Goal: Obtain resource: Download file/media

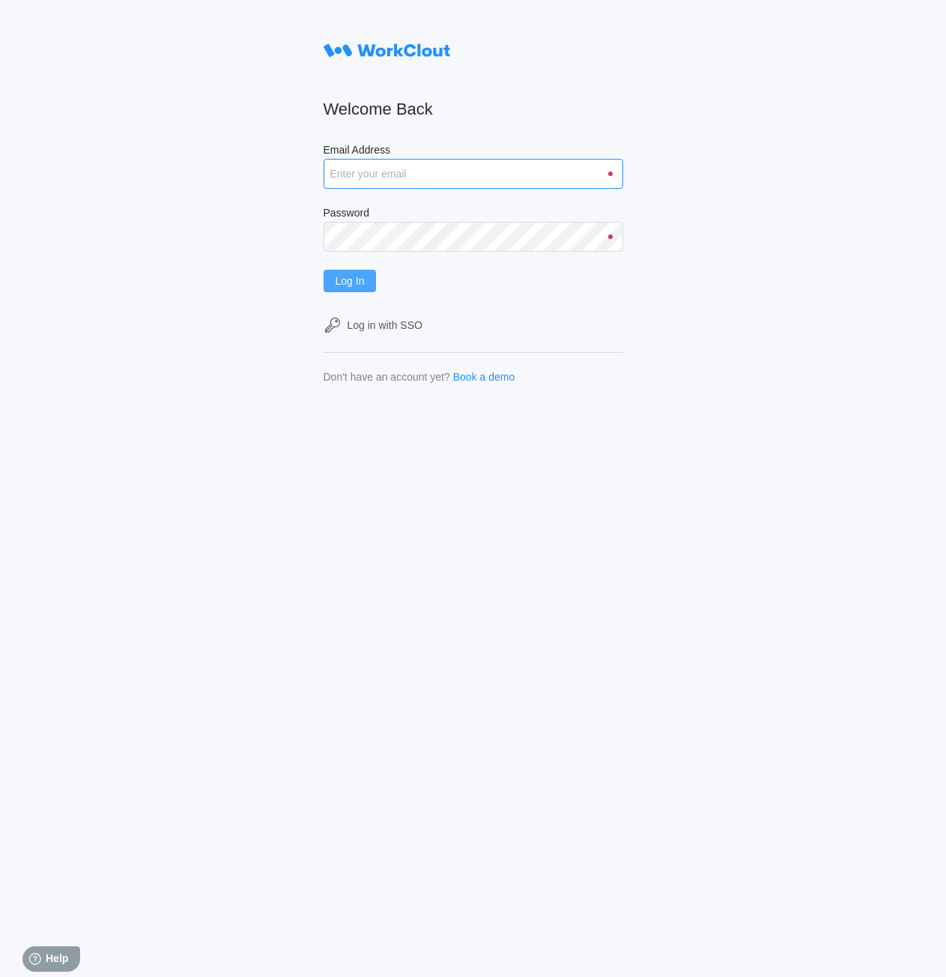
type input "rpenders@simcona.com"
click at [348, 276] on span "Log In" at bounding box center [350, 281] width 29 height 10
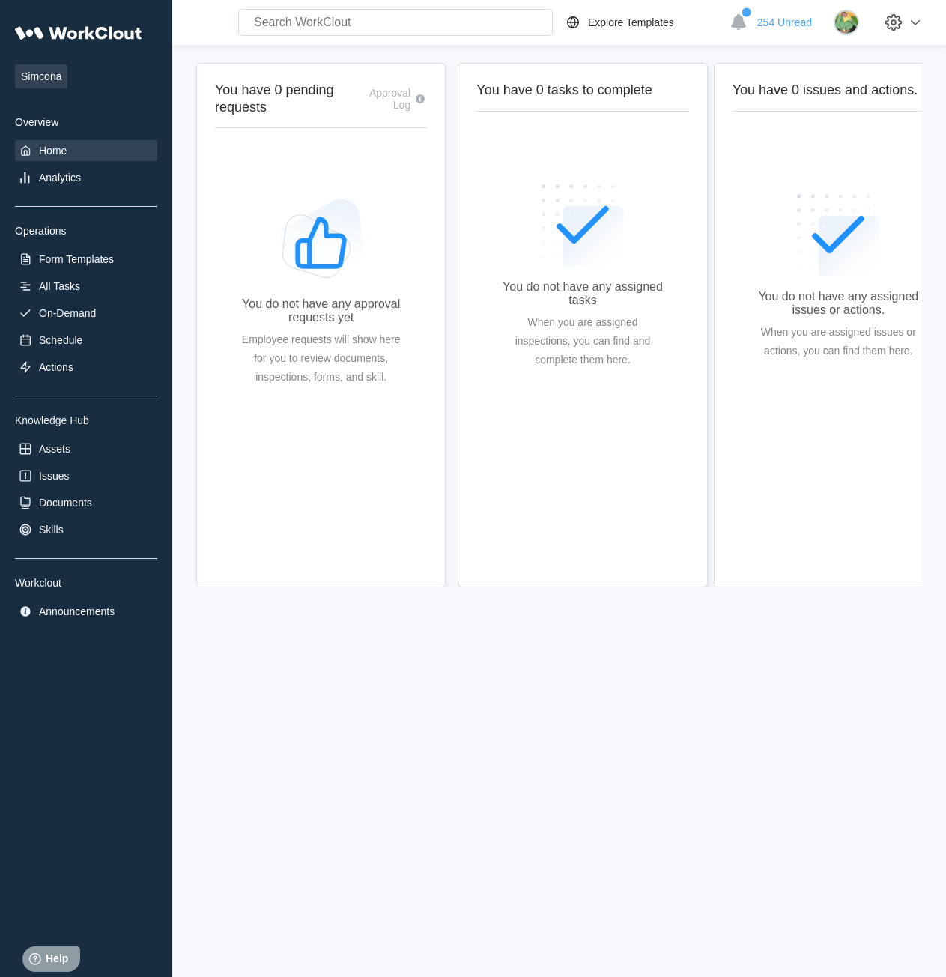
click at [560, 843] on div "Simcona Overview Home Analytics Operations Form Templates All Tasks On-Demand S…" at bounding box center [473, 488] width 946 height 977
click at [72, 306] on div "On-Demand" at bounding box center [86, 313] width 142 height 21
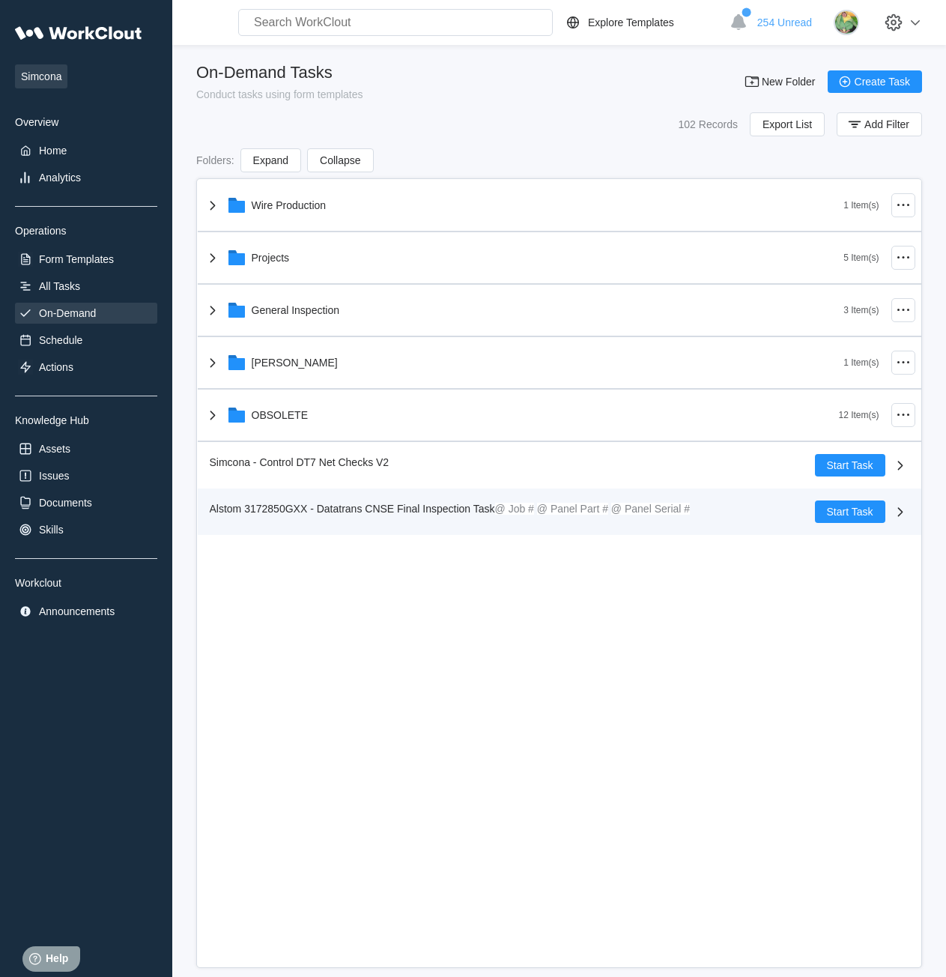
click at [394, 513] on span "Alstom 3172850GXX - Datatrans CNSE Final Inspection Task" at bounding box center [352, 509] width 285 height 12
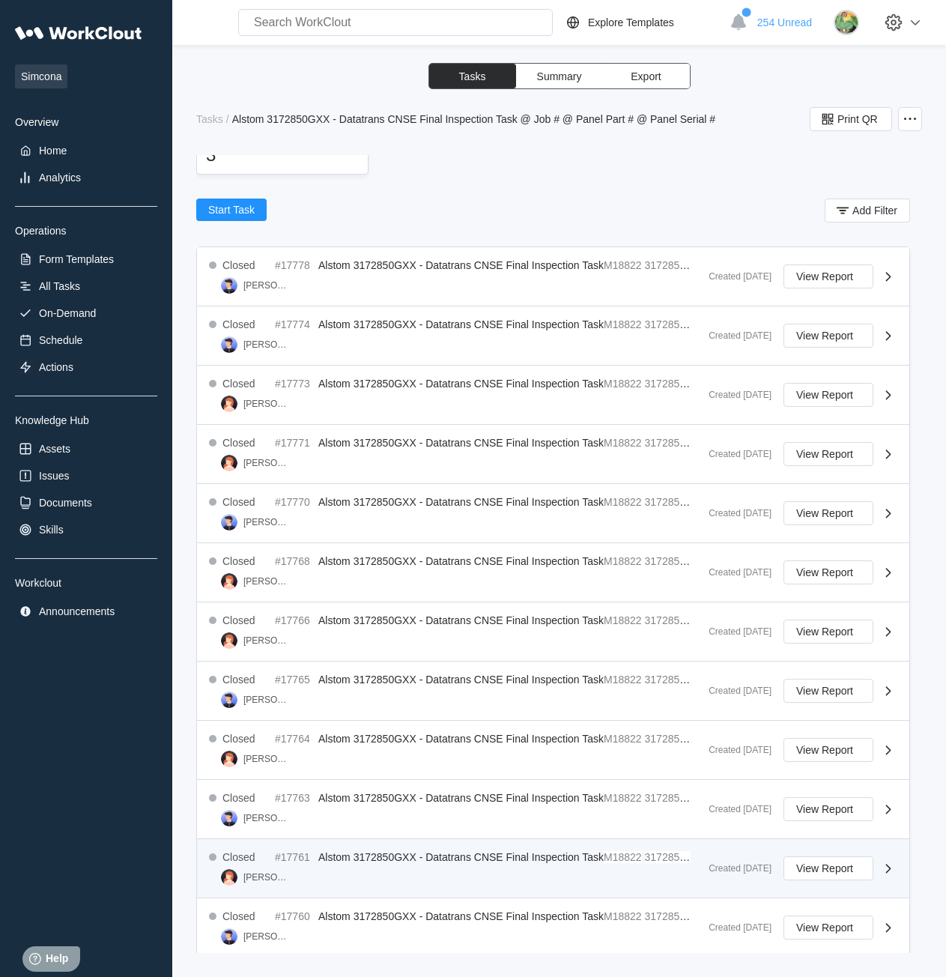
scroll to position [422, 0]
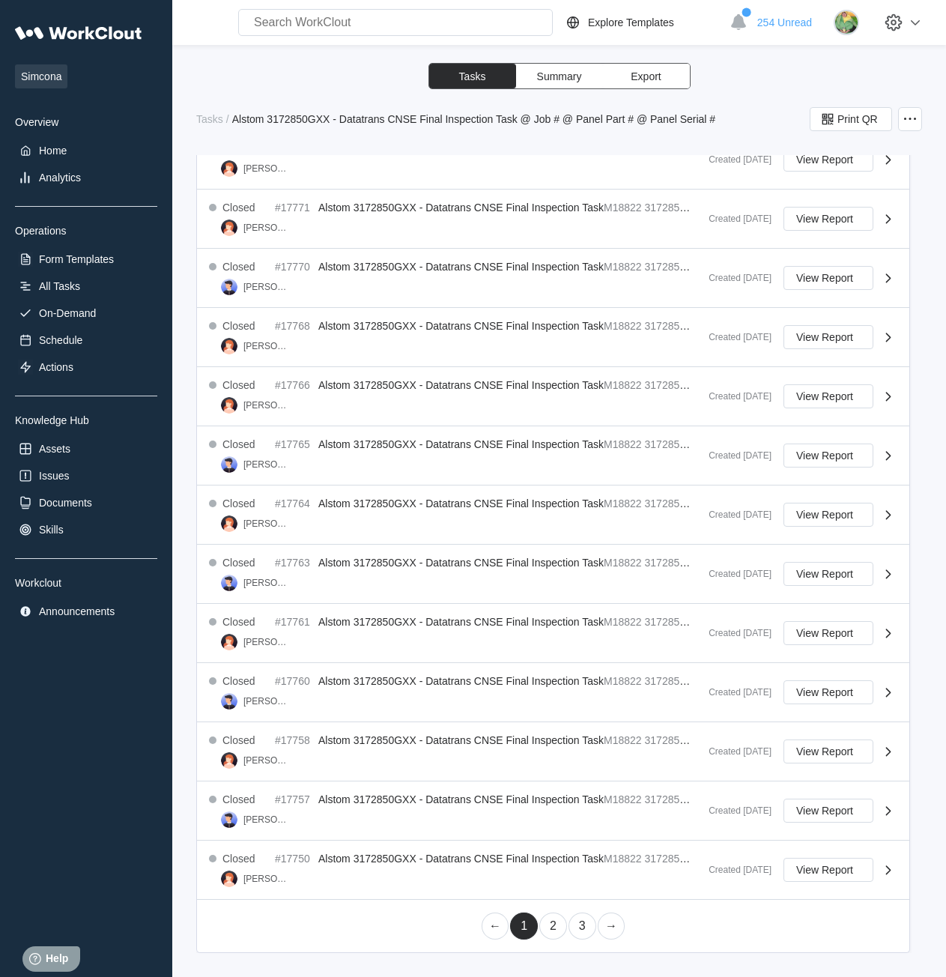
click at [575, 933] on link "3" at bounding box center [583, 925] width 28 height 27
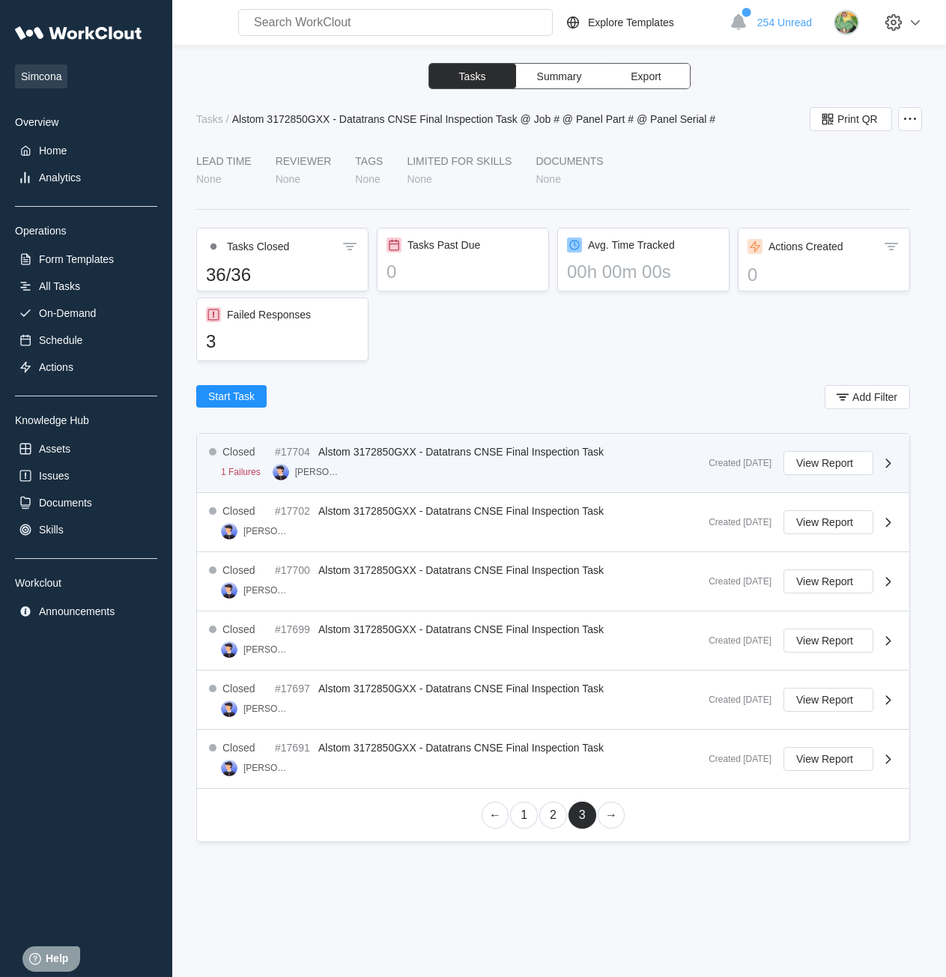
drag, startPoint x: 524, startPoint y: 360, endPoint x: 426, endPoint y: 441, distance: 127.2
click at [524, 360] on div "Tasks Closed 36/36 Tasks Past Due 0 Avg. Time Tracked 00h 00m 00s Actions Creat…" at bounding box center [553, 297] width 714 height 139
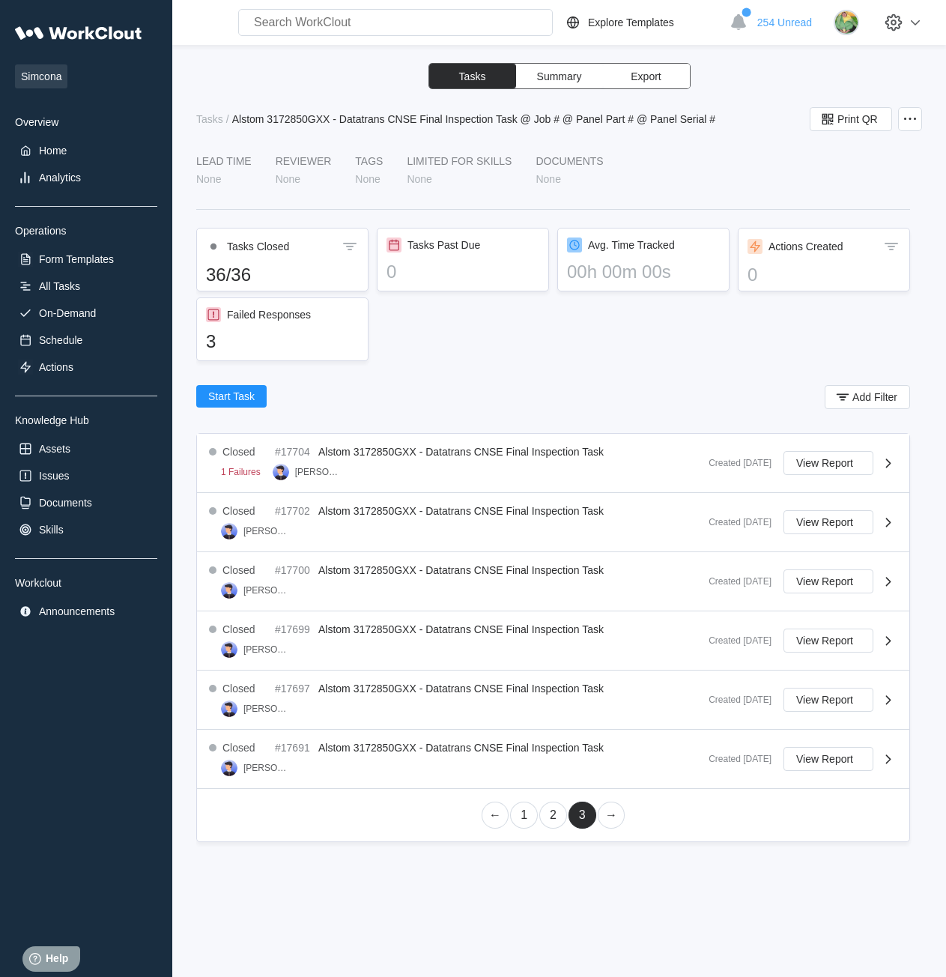
click at [553, 822] on link "2" at bounding box center [553, 814] width 28 height 27
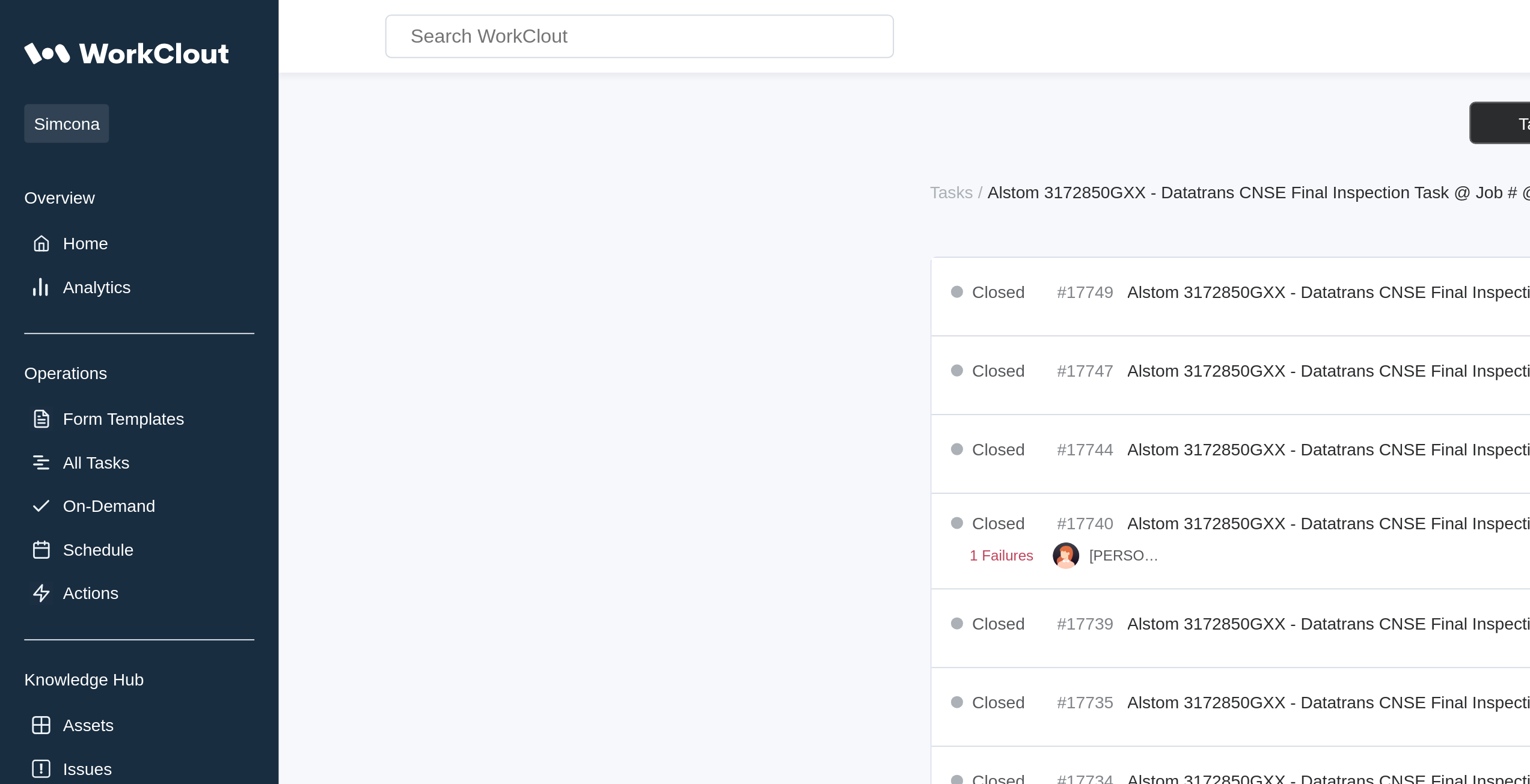
scroll to position [164, 0]
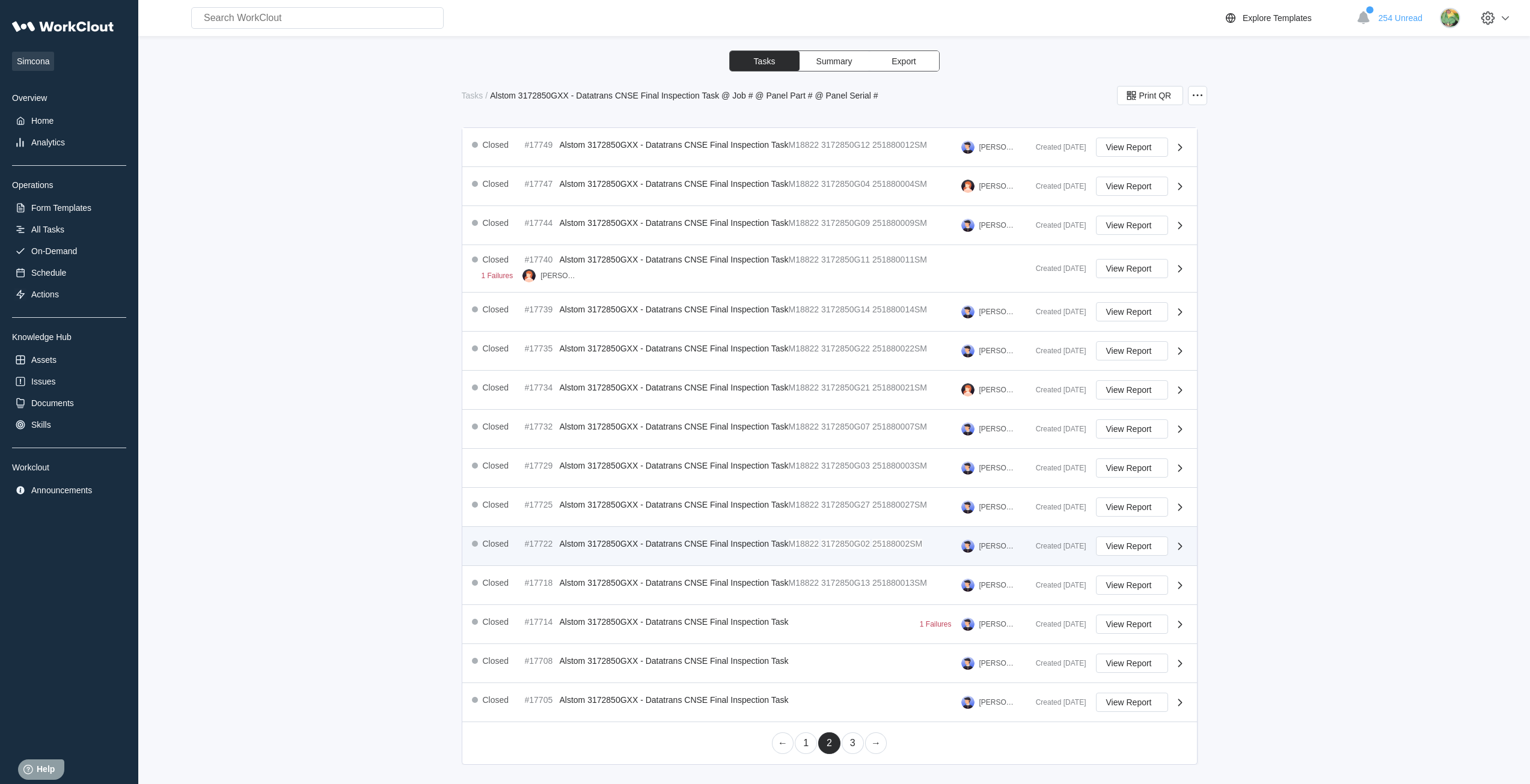
click at [759, 545] on span "Alstom 3172850GXX - Datatrans CNSE Final Inspection Task" at bounding box center [673, 544] width 229 height 10
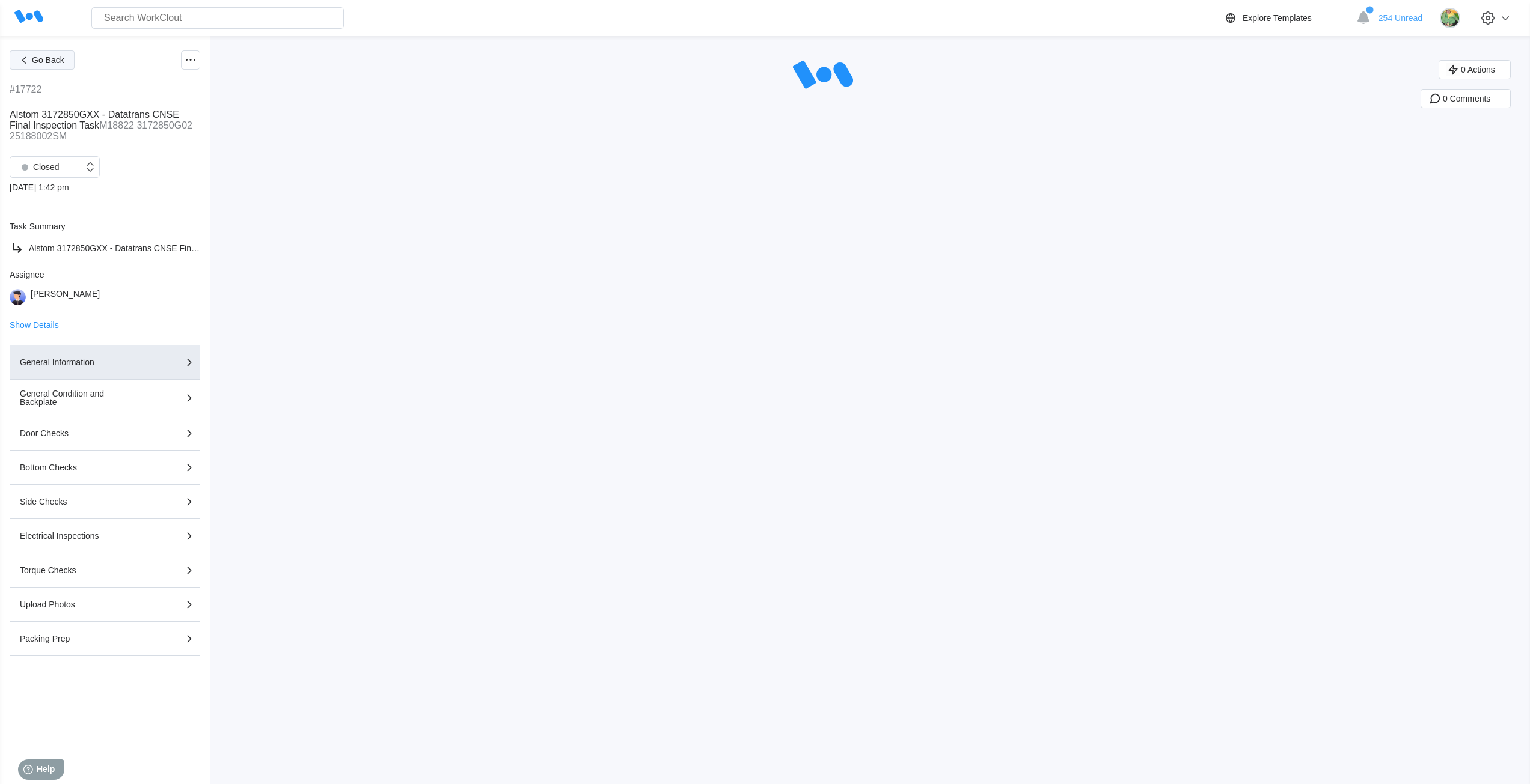
click at [34, 59] on span "Go Back" at bounding box center [48, 60] width 32 height 8
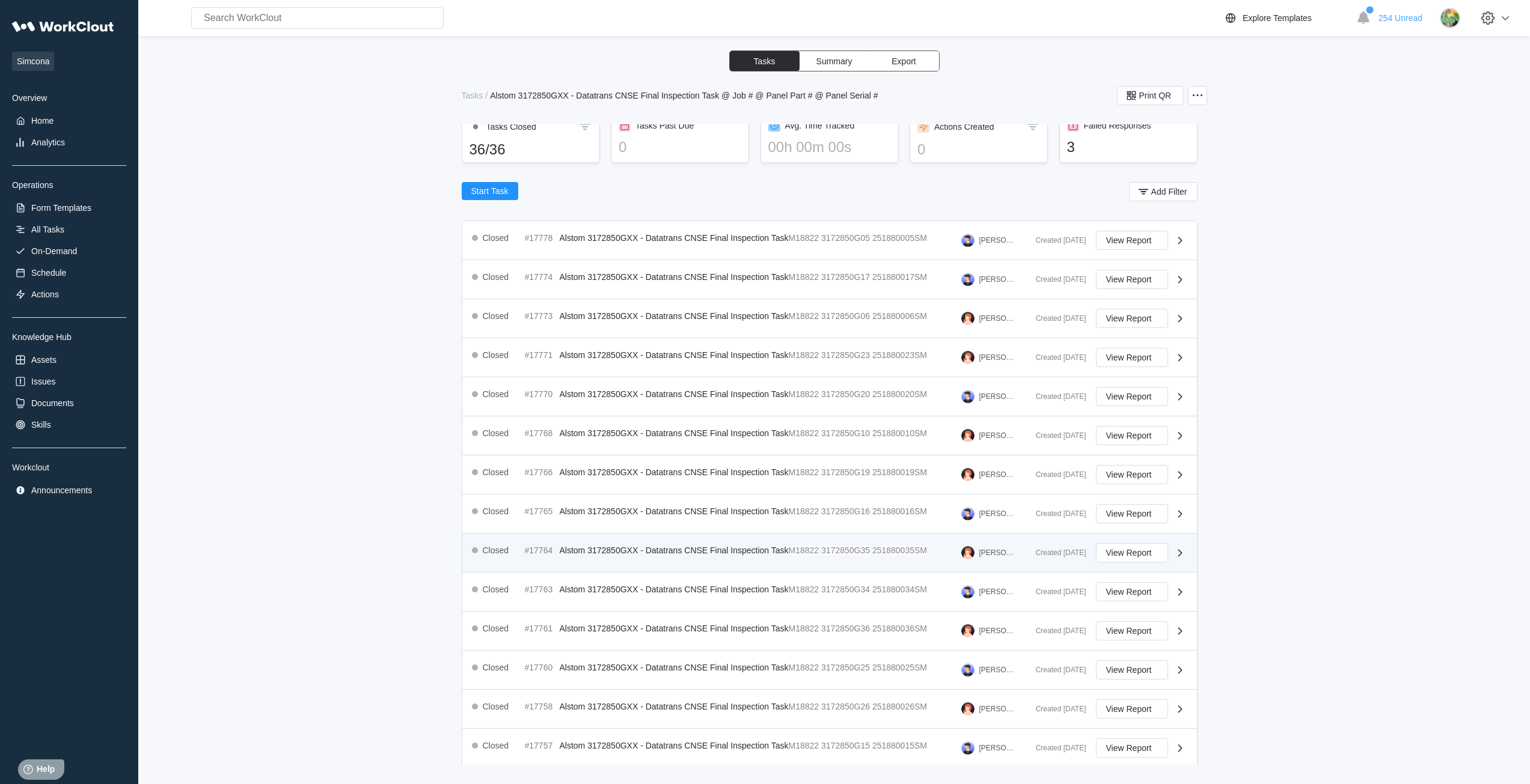
scroll to position [156, 0]
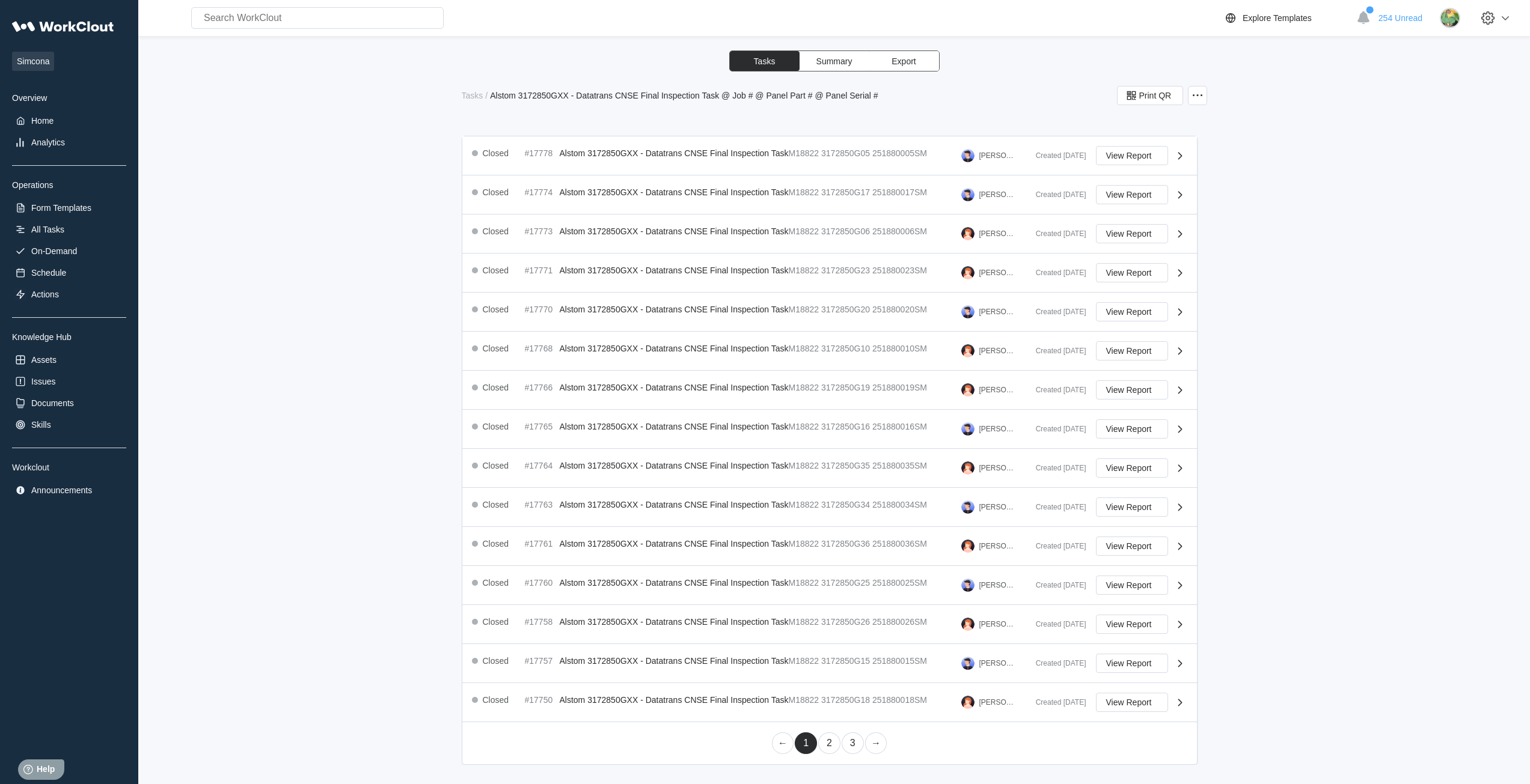
click at [759, 740] on link "2" at bounding box center [829, 743] width 22 height 22
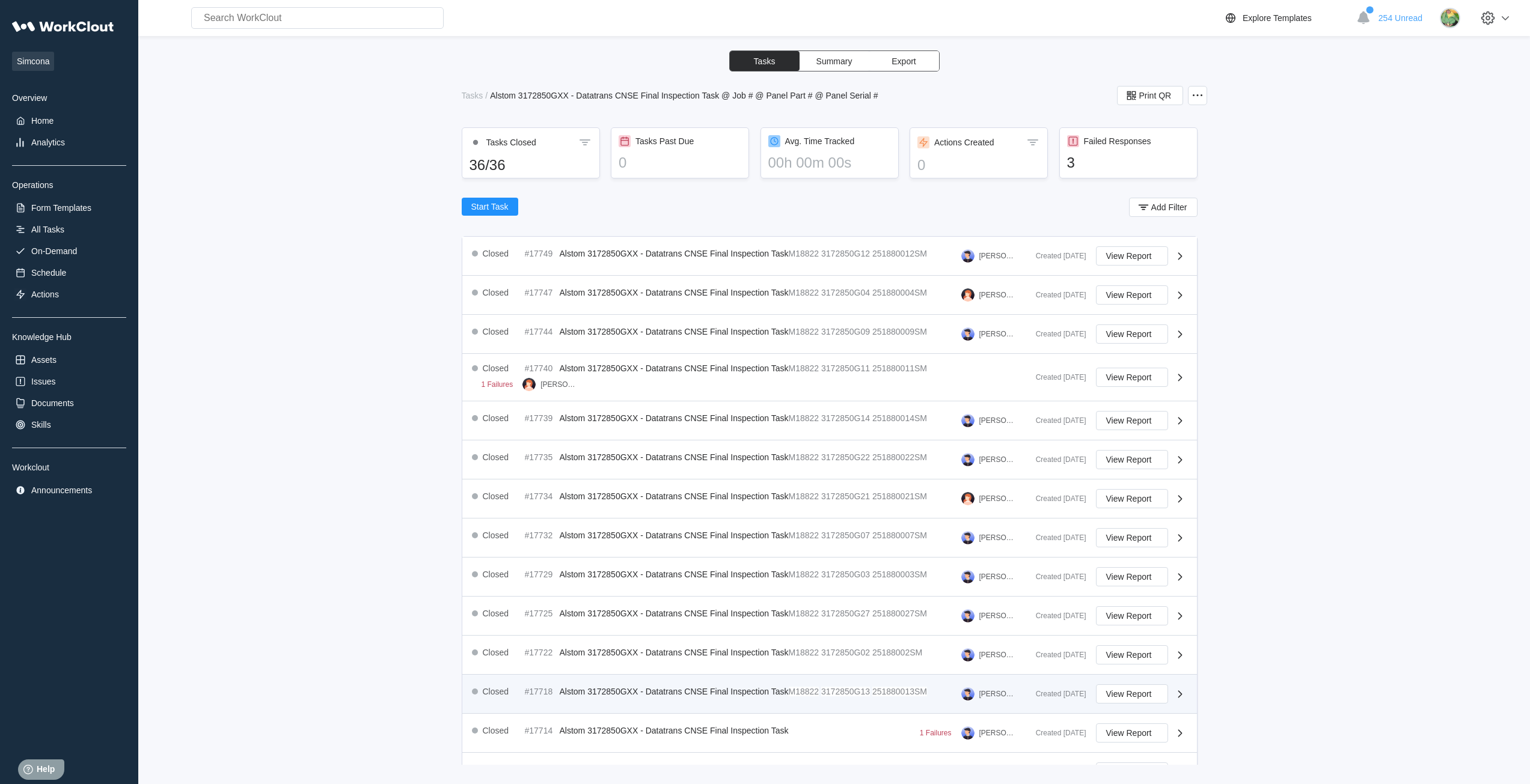
scroll to position [164, 0]
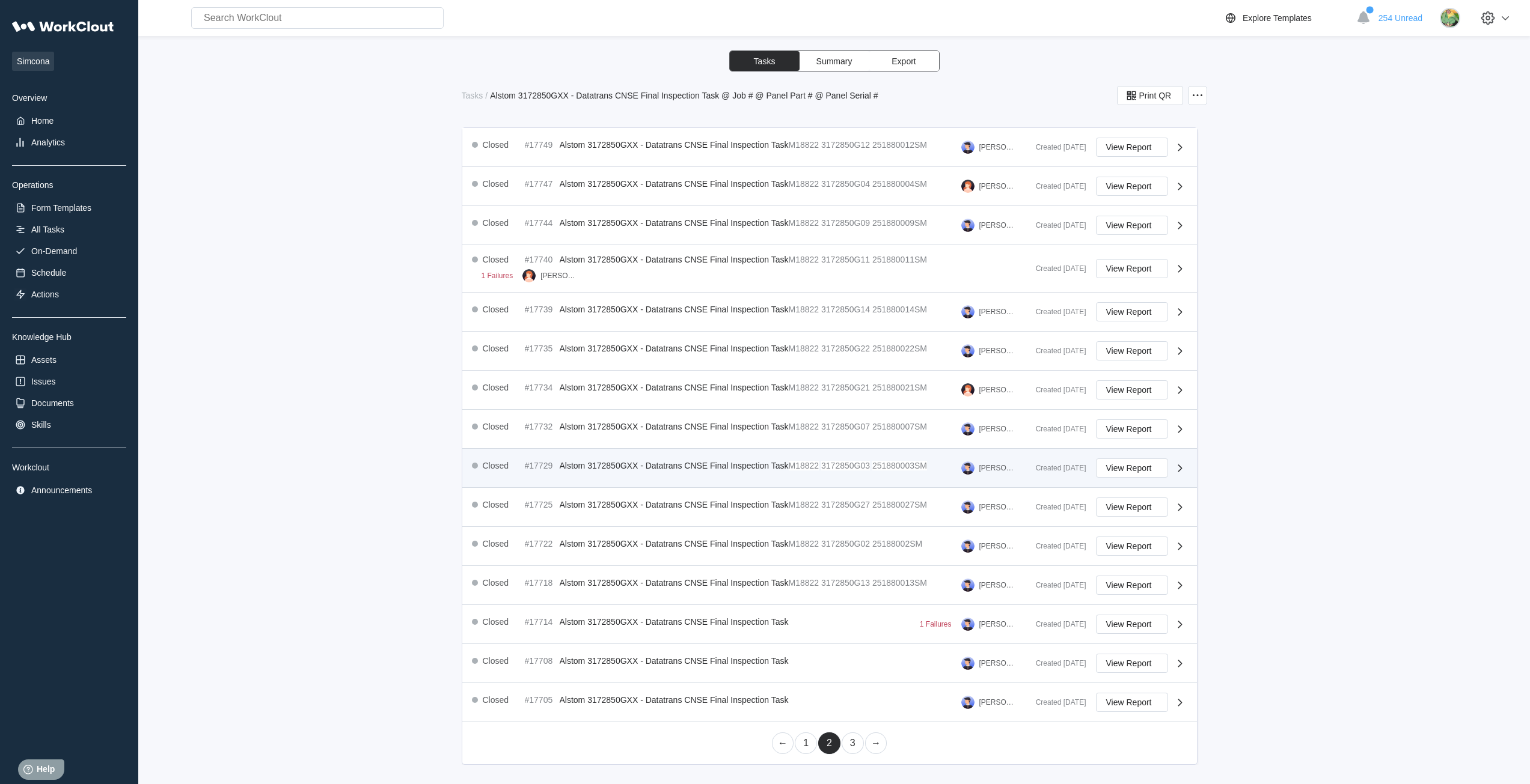
click at [759, 465] on span "Alstom 3172850GXX - Datatrans CNSE Final Inspection Task" at bounding box center [673, 466] width 229 height 10
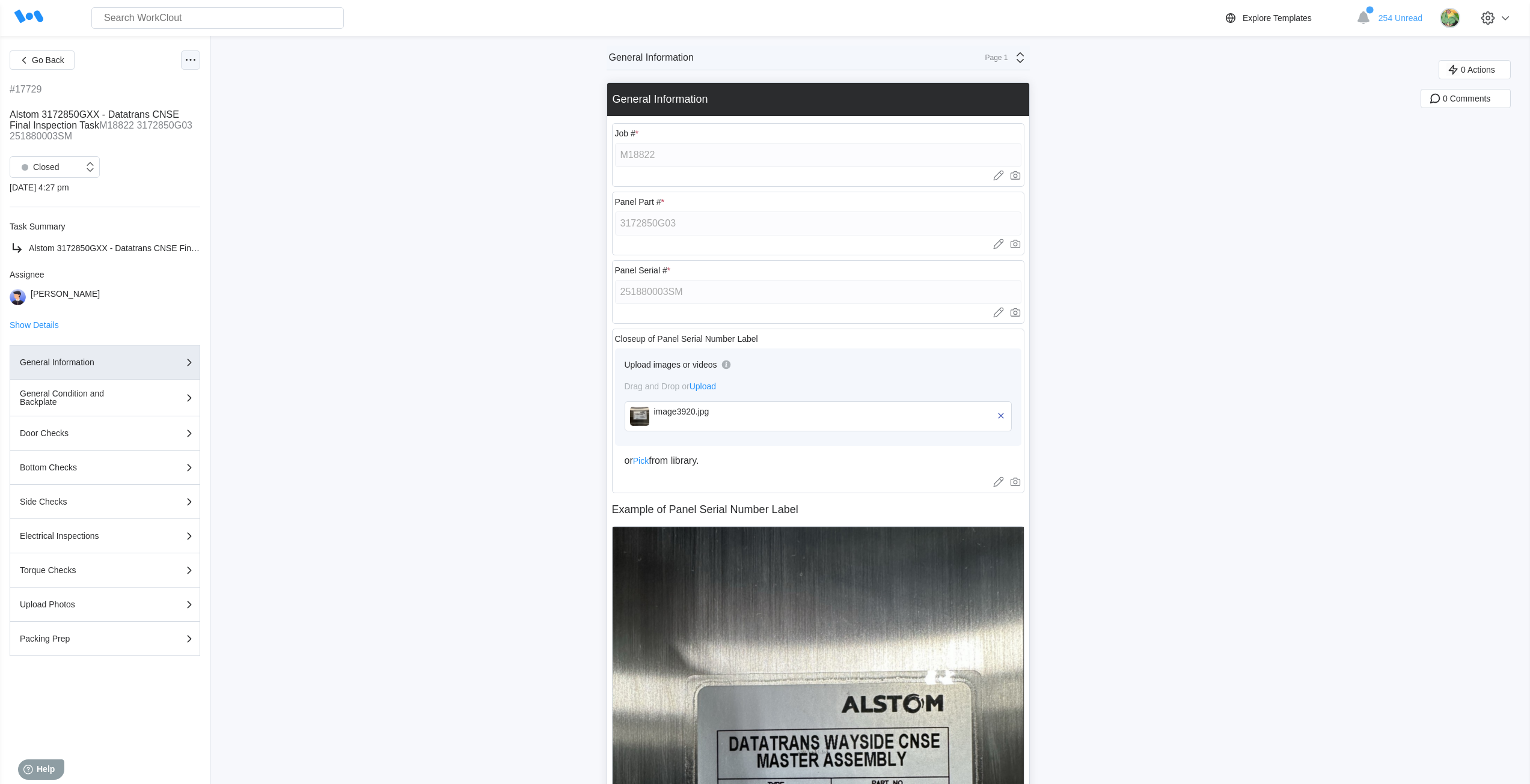
click at [190, 63] on icon at bounding box center [190, 60] width 14 height 14
click at [149, 147] on div "Export XLS" at bounding box center [140, 148] width 109 height 19
click at [32, 56] on span "Go Back" at bounding box center [48, 60] width 32 height 8
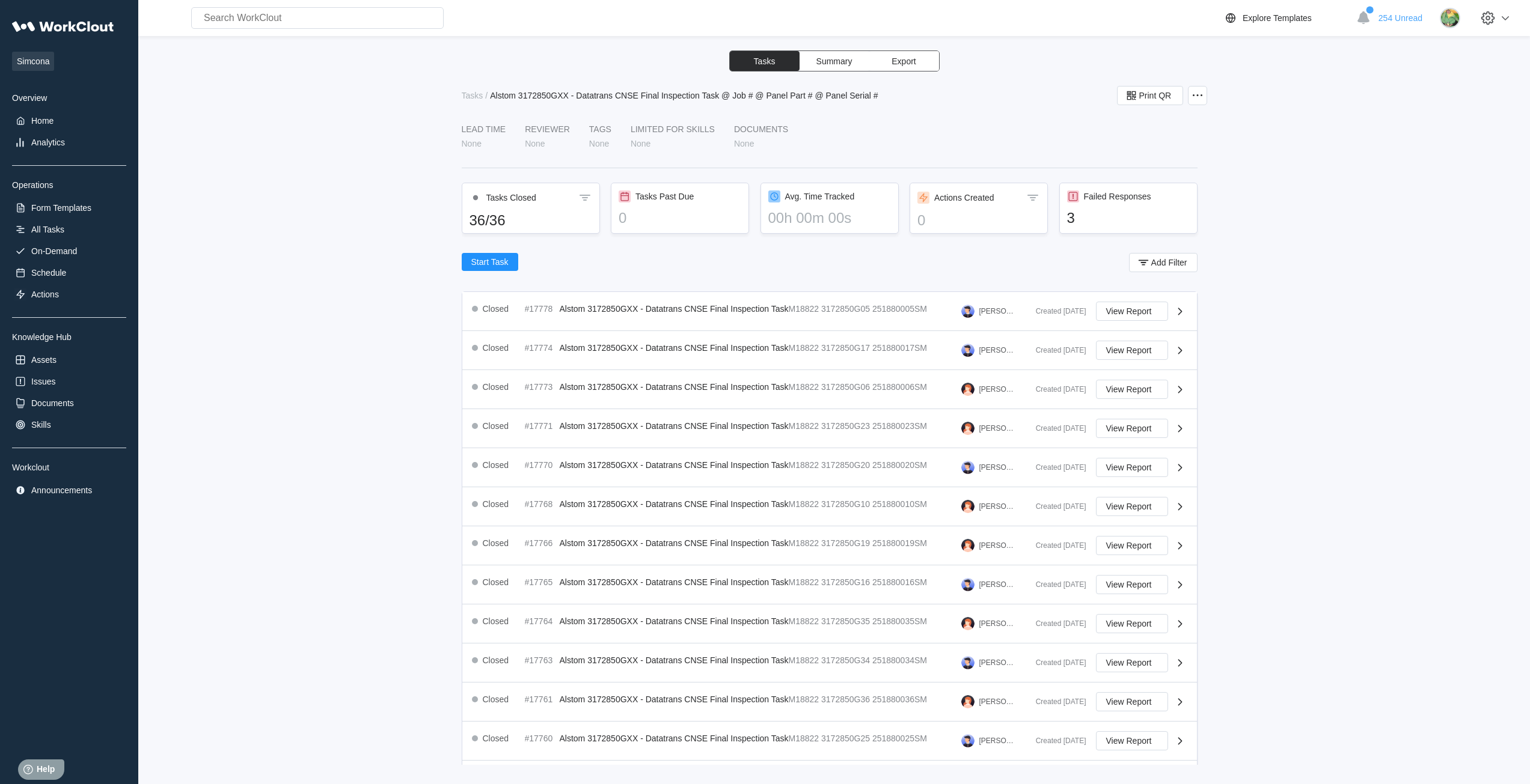
drag, startPoint x: 604, startPoint y: 241, endPoint x: 355, endPoint y: 361, distance: 276.4
click at [355, 361] on div "Tasks Summary Export Tasks / Alstom 3172850GXX - Datatrans CNSE Final Inspectio…" at bounding box center [834, 408] width 1353 height 715
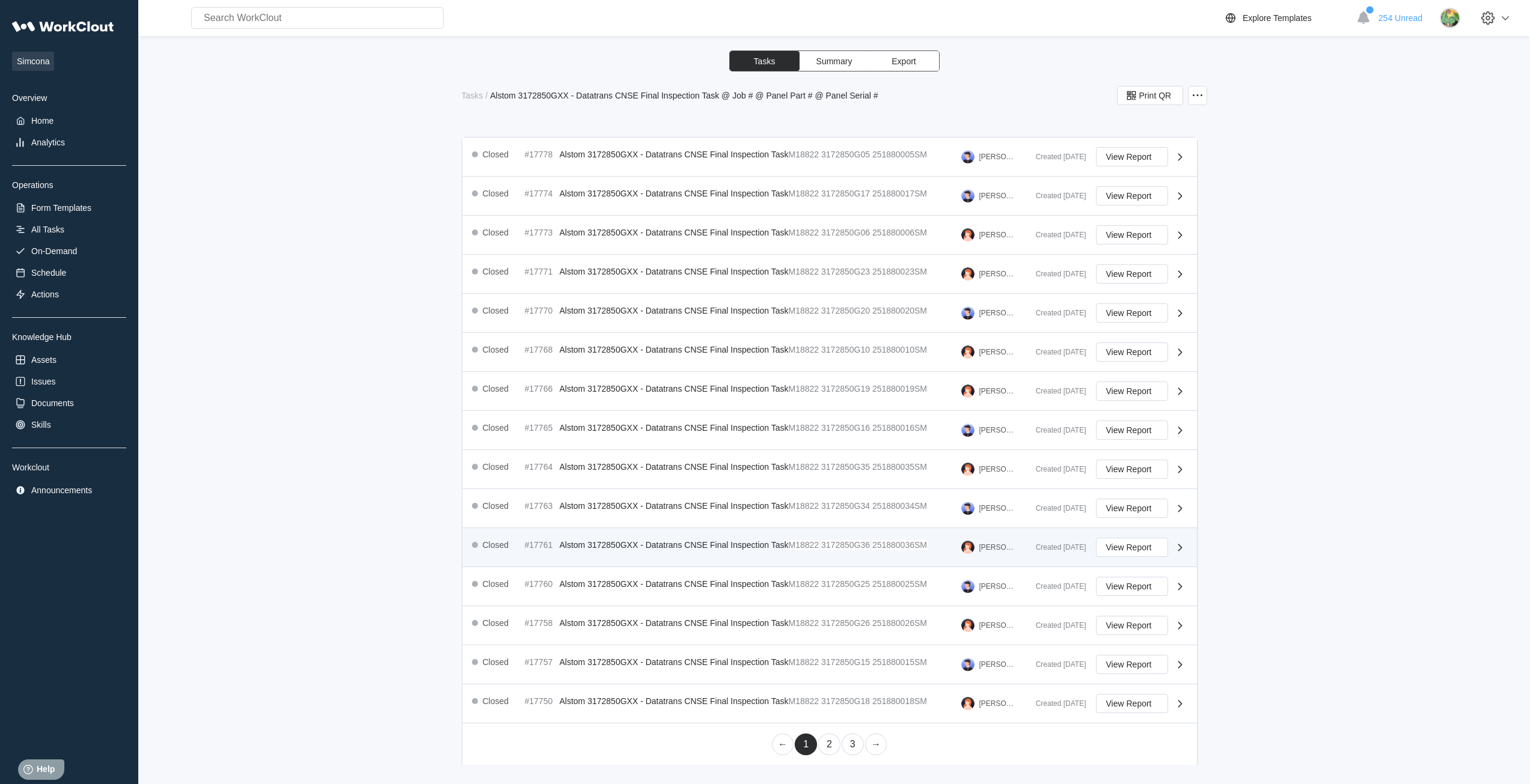
scroll to position [156, 0]
click at [759, 745] on link "2" at bounding box center [829, 743] width 22 height 22
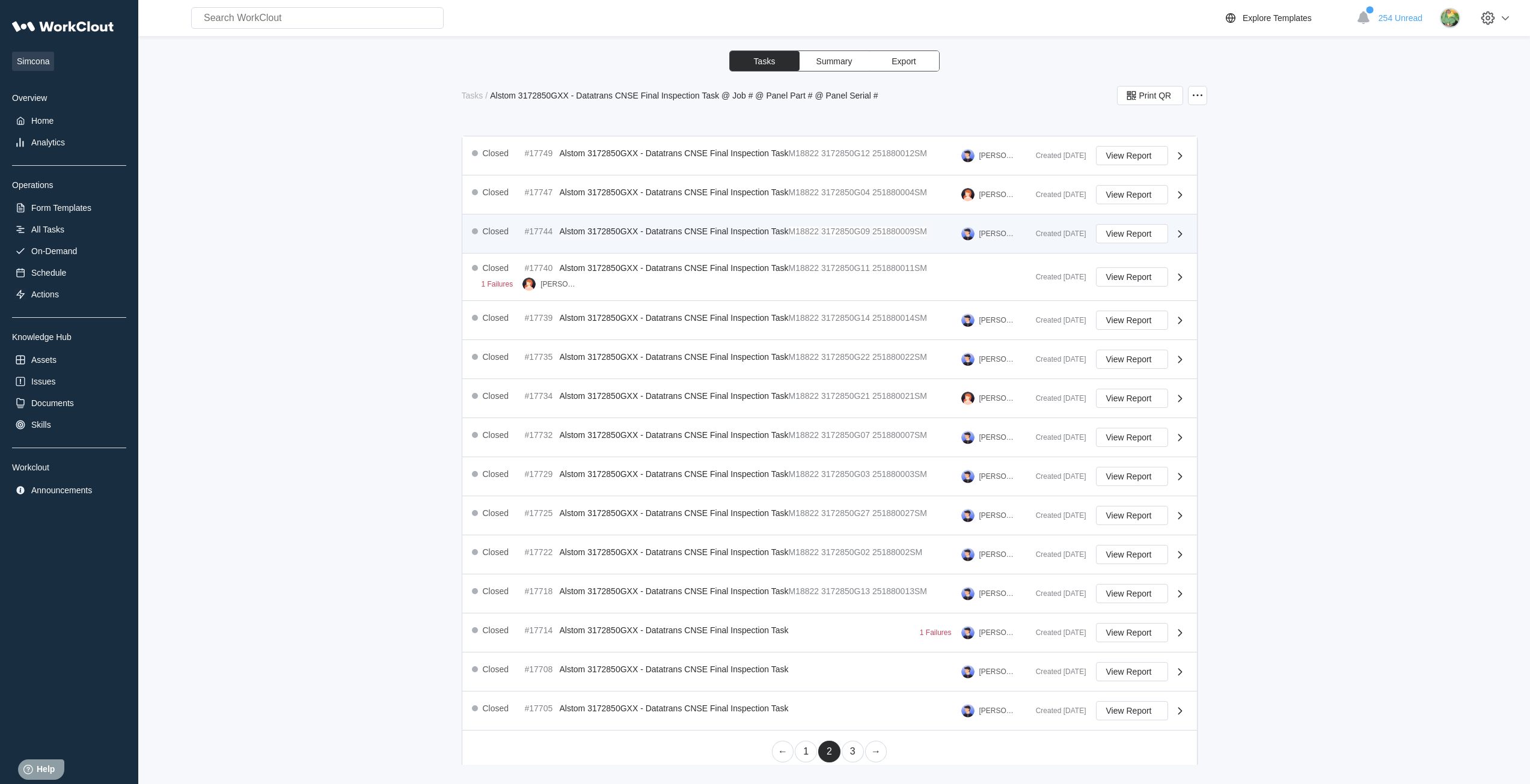
scroll to position [164, 0]
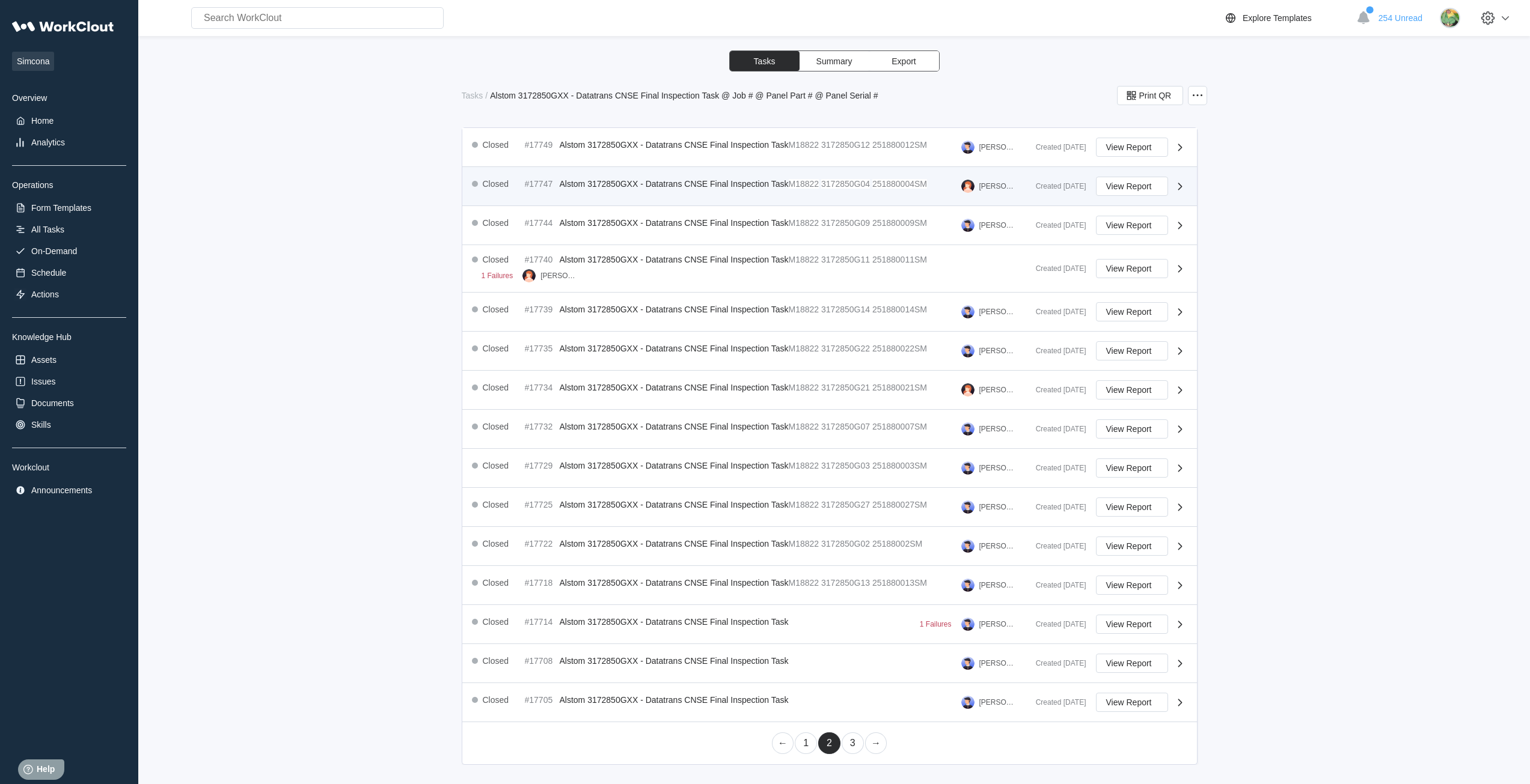
click at [747, 185] on span "Alstom 3172850GXX - Datatrans CNSE Final Inspection Task" at bounding box center [673, 184] width 229 height 10
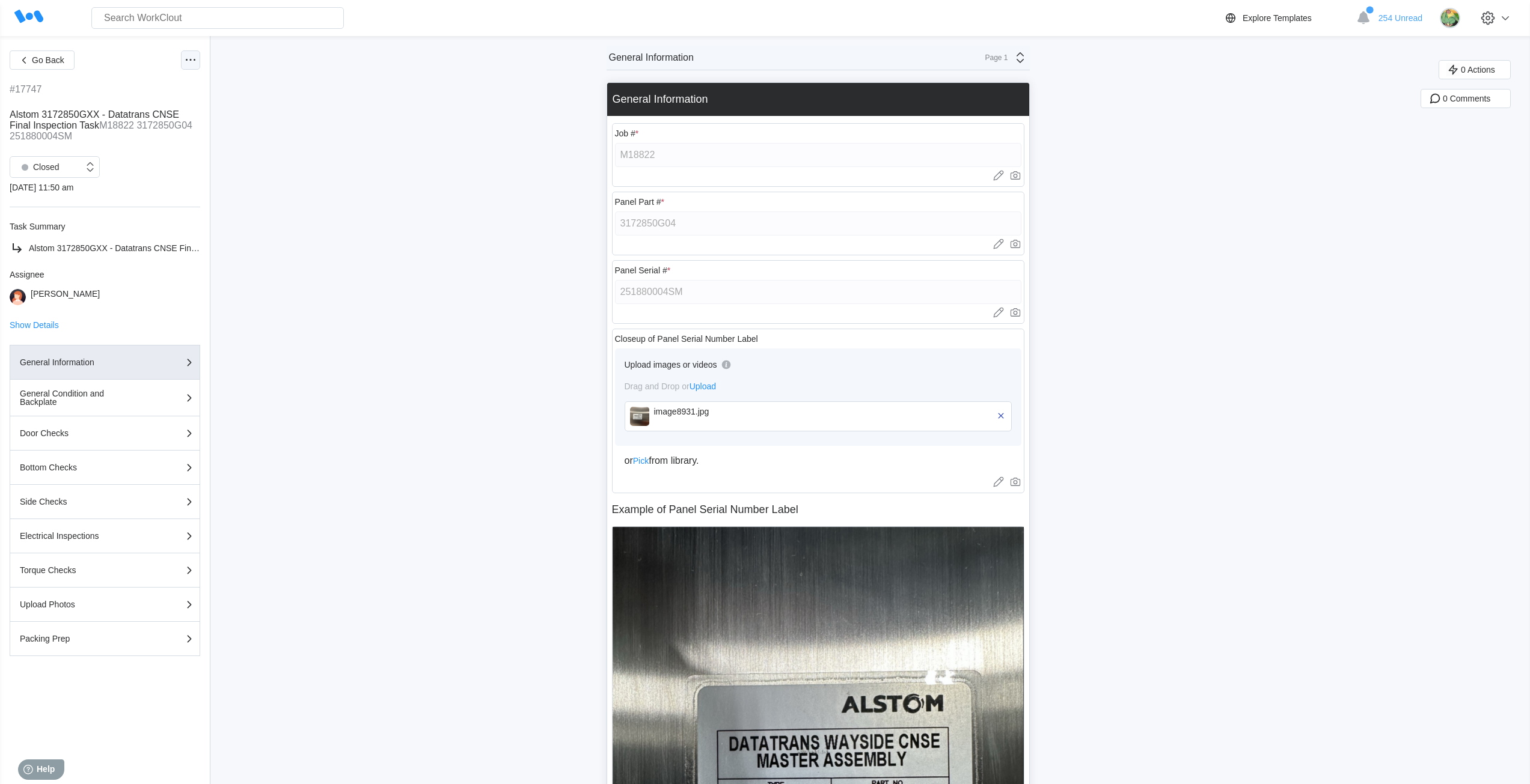
click at [190, 67] on icon at bounding box center [190, 60] width 14 height 14
click at [155, 145] on div "Export XLS" at bounding box center [140, 148] width 109 height 19
click at [51, 61] on span "Go Back" at bounding box center [48, 60] width 32 height 8
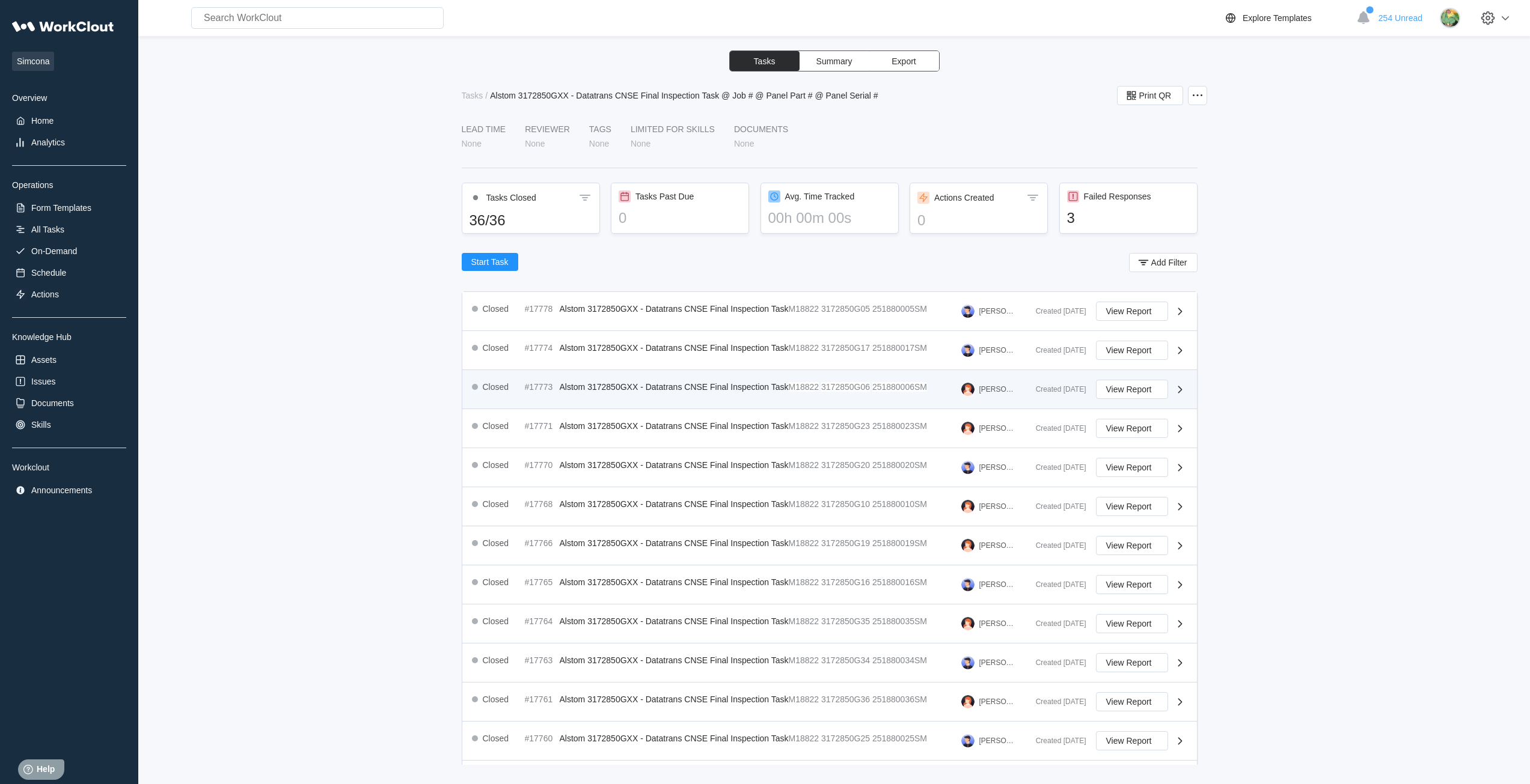
click at [759, 391] on span "Alstom 3172850GXX - Datatrans CNSE Final Inspection Task" at bounding box center [673, 387] width 229 height 10
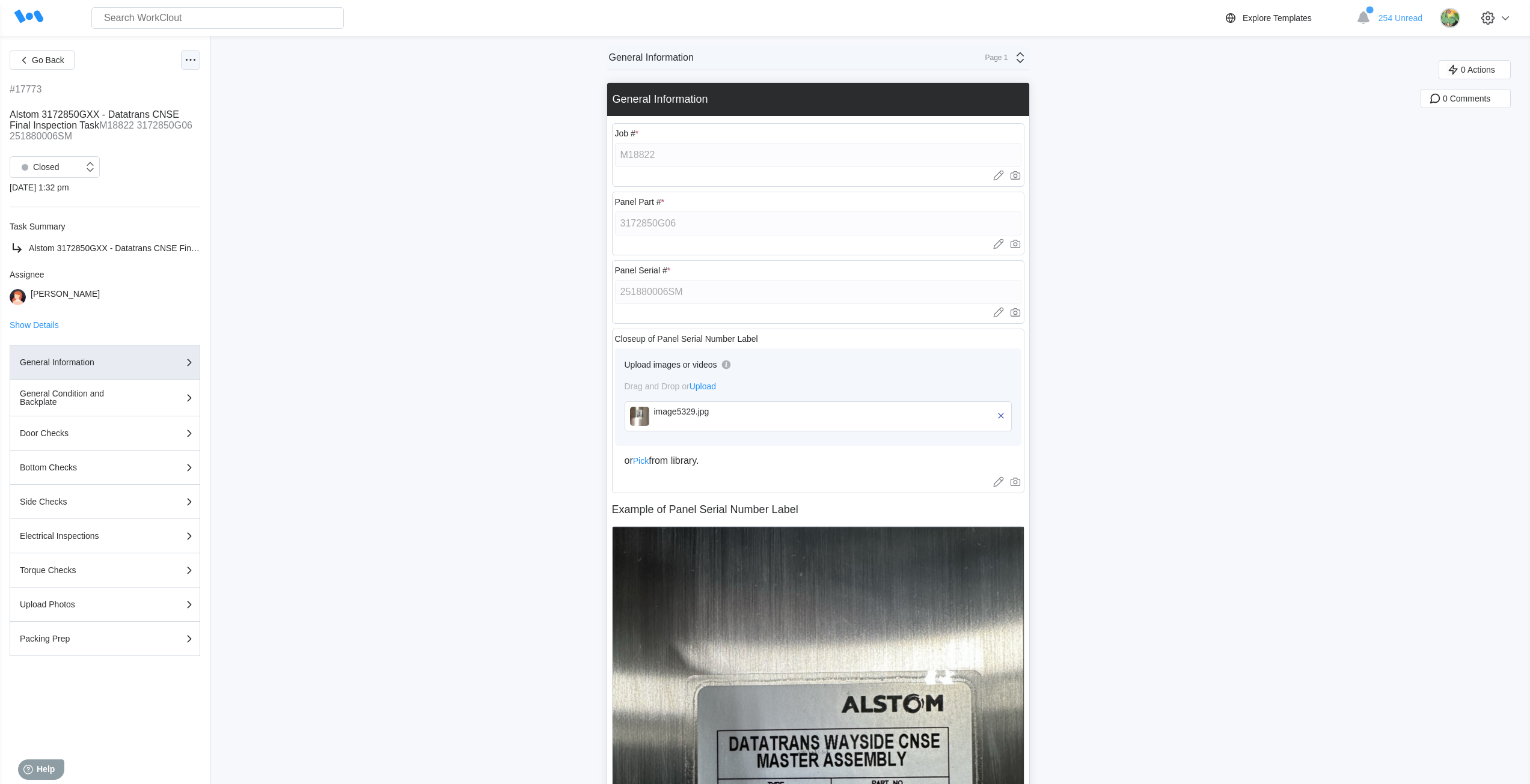
click at [185, 59] on icon at bounding box center [190, 60] width 14 height 14
click at [133, 146] on div "Export XLS" at bounding box center [125, 148] width 43 height 10
click at [38, 59] on span "Go Back" at bounding box center [48, 60] width 32 height 8
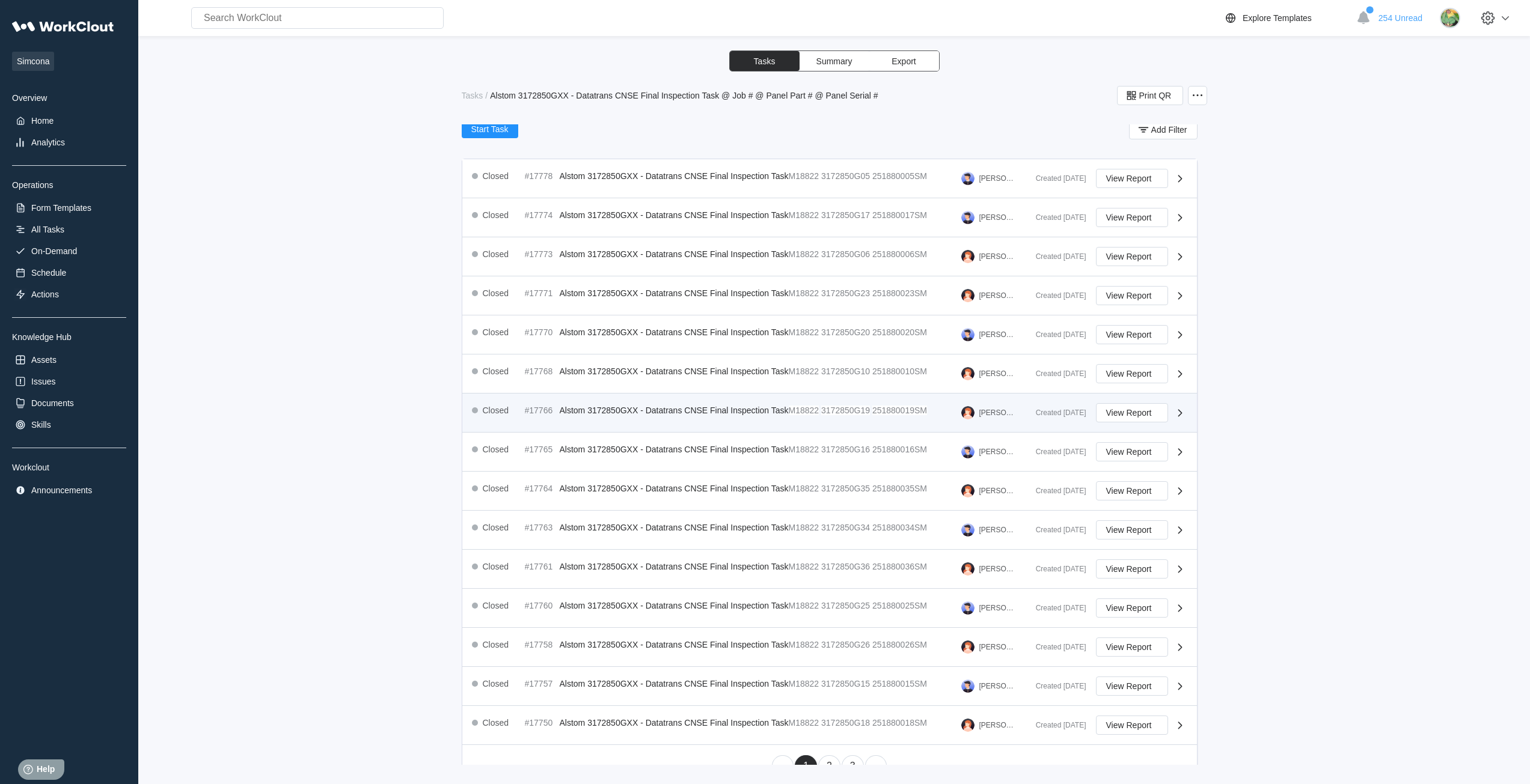
scroll to position [156, 0]
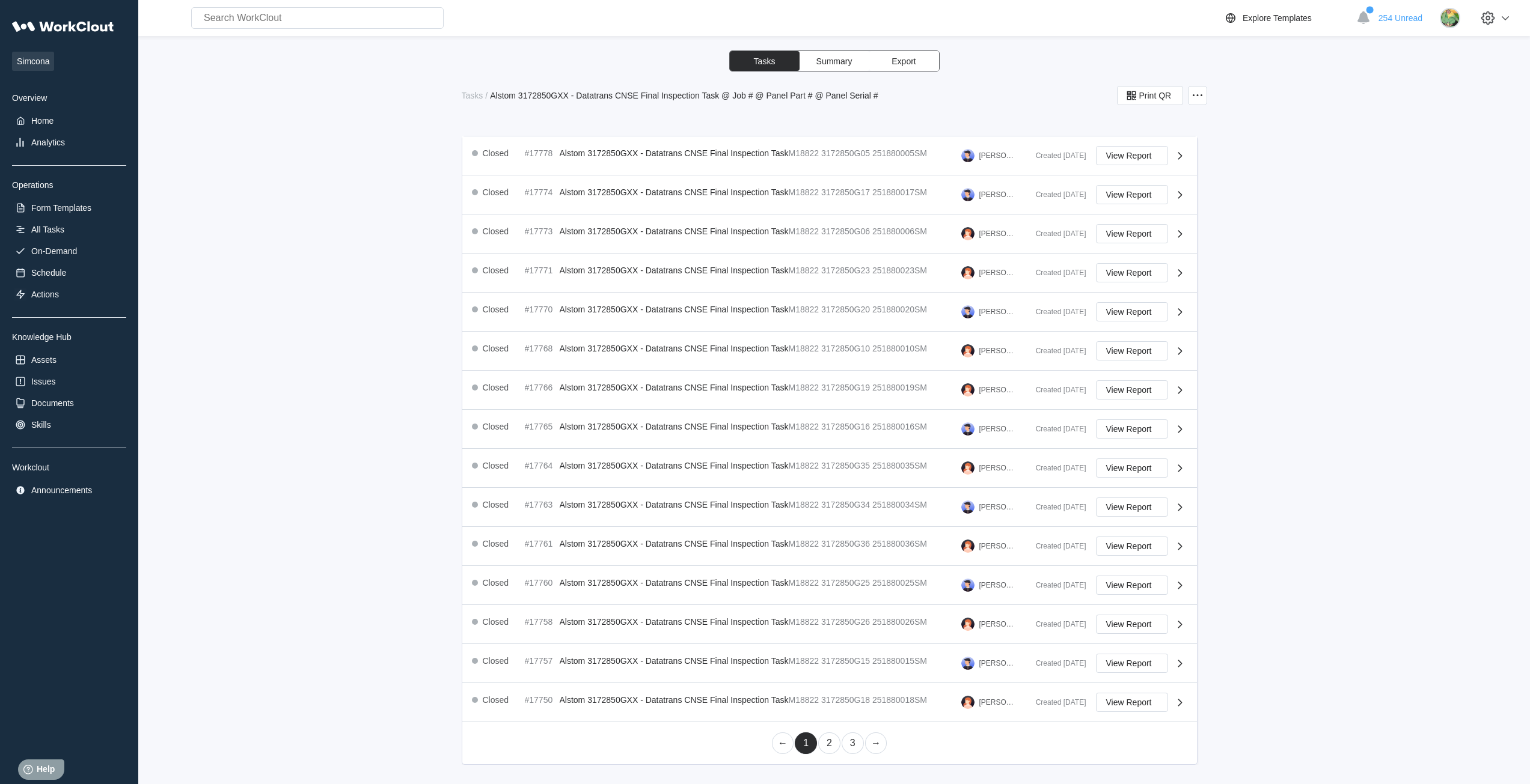
click at [759, 749] on link "2" at bounding box center [829, 743] width 22 height 22
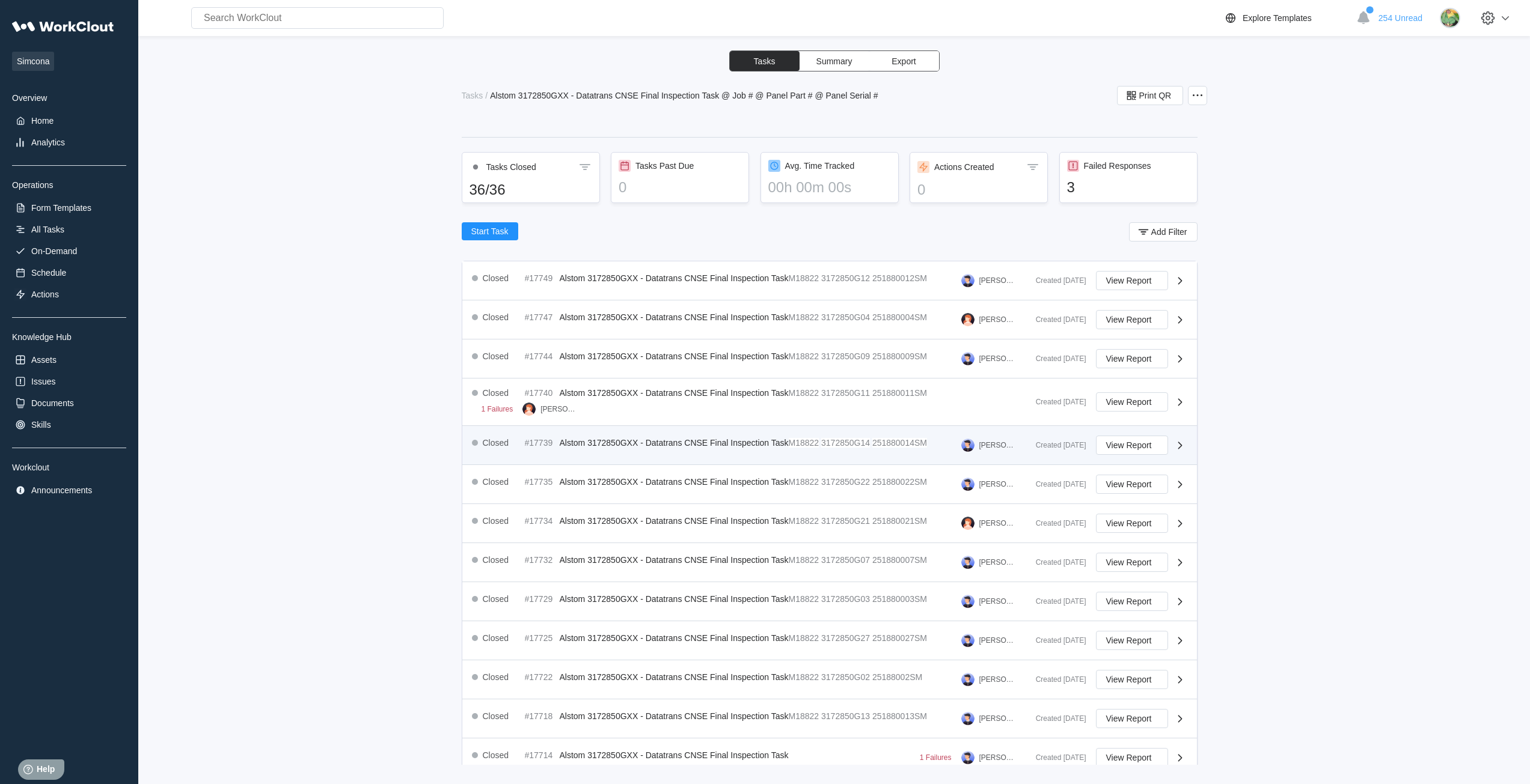
scroll to position [60, 0]
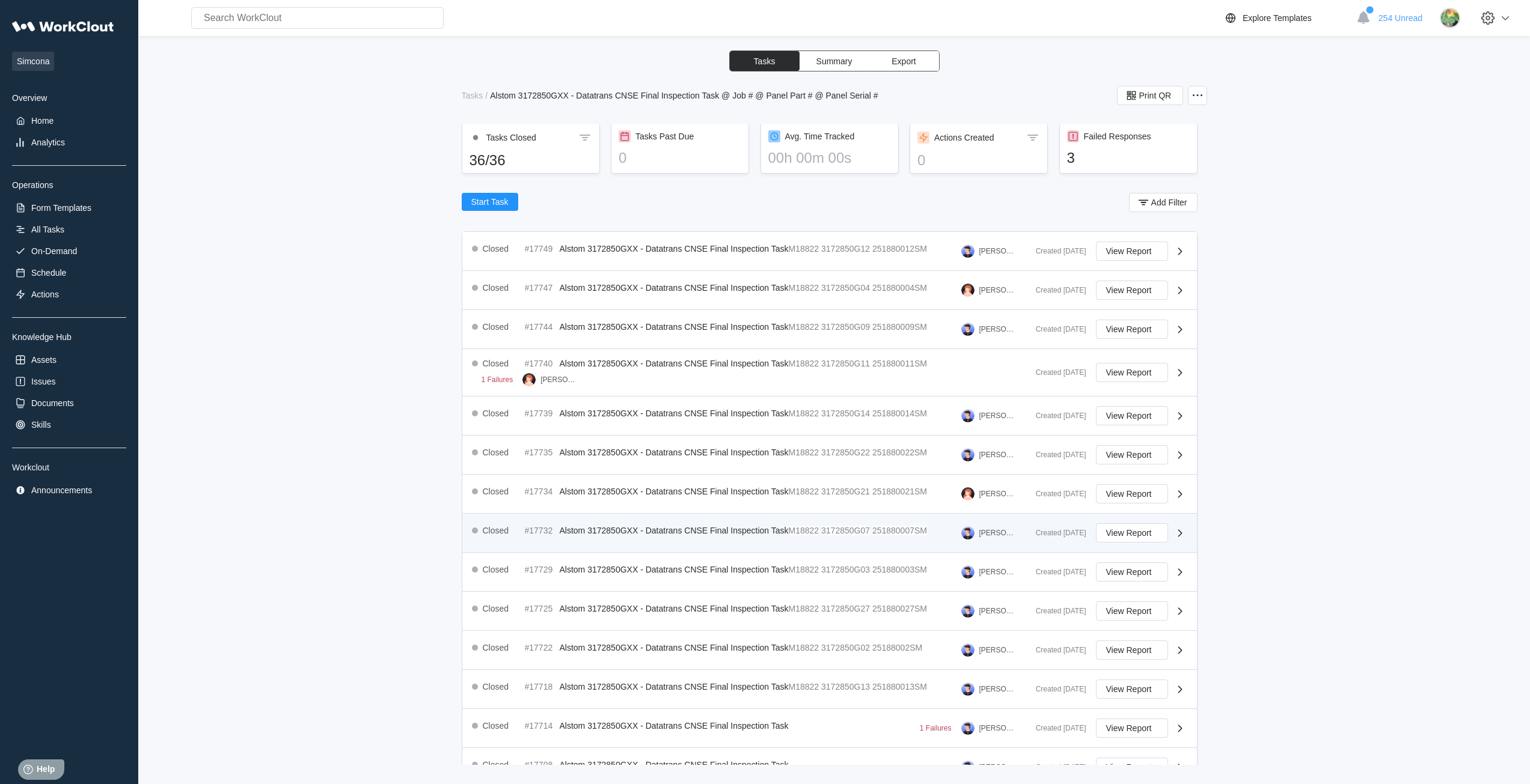
click at [742, 530] on span "Alstom 3172850GXX - Datatrans CNSE Final Inspection Task" at bounding box center [673, 530] width 229 height 10
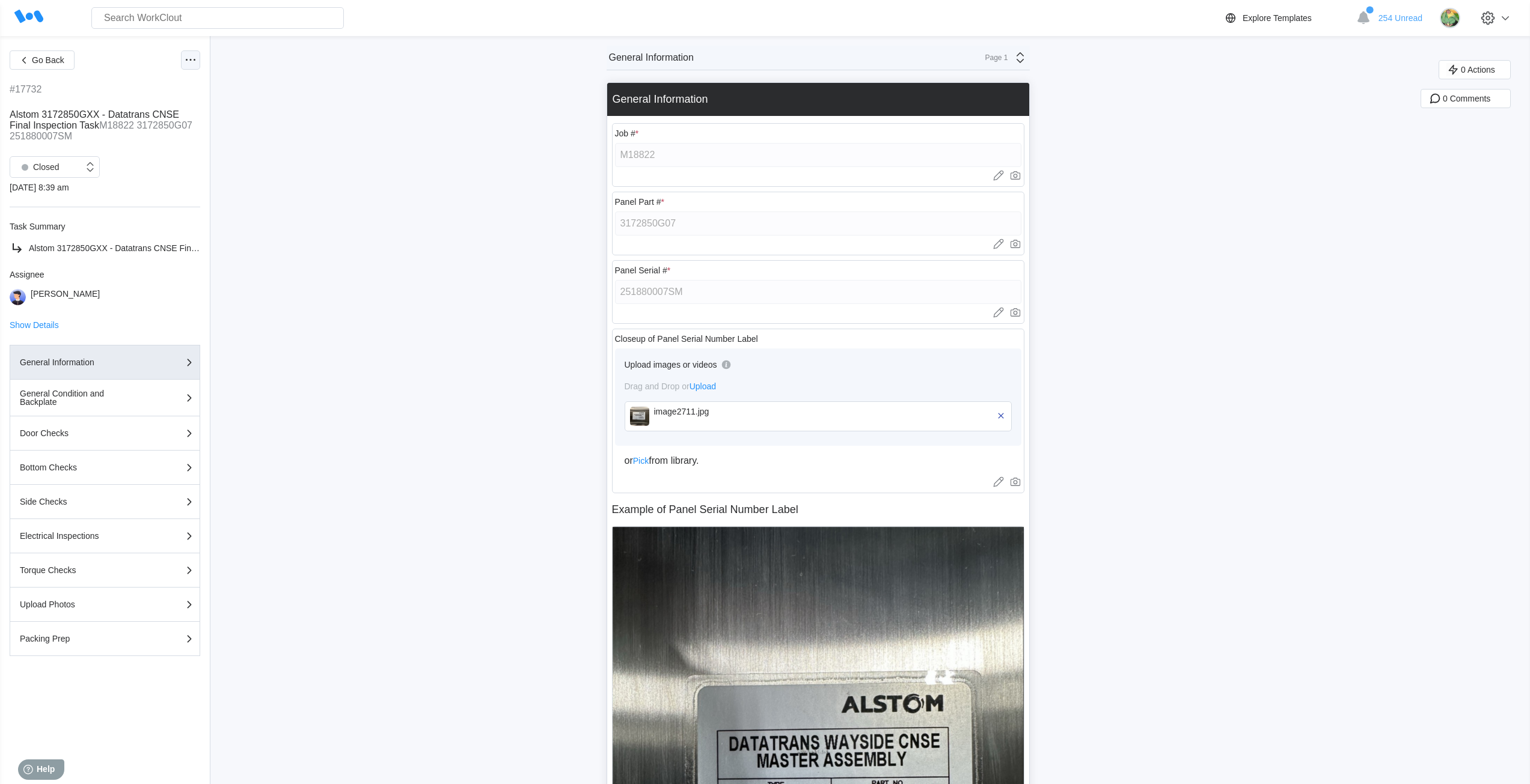
click at [189, 59] on icon at bounding box center [190, 60] width 14 height 14
click at [155, 147] on div "Export XLS" at bounding box center [140, 148] width 109 height 19
drag, startPoint x: 924, startPoint y: 354, endPoint x: 497, endPoint y: 446, distance: 436.8
click at [37, 61] on span "Go Back" at bounding box center [48, 60] width 32 height 8
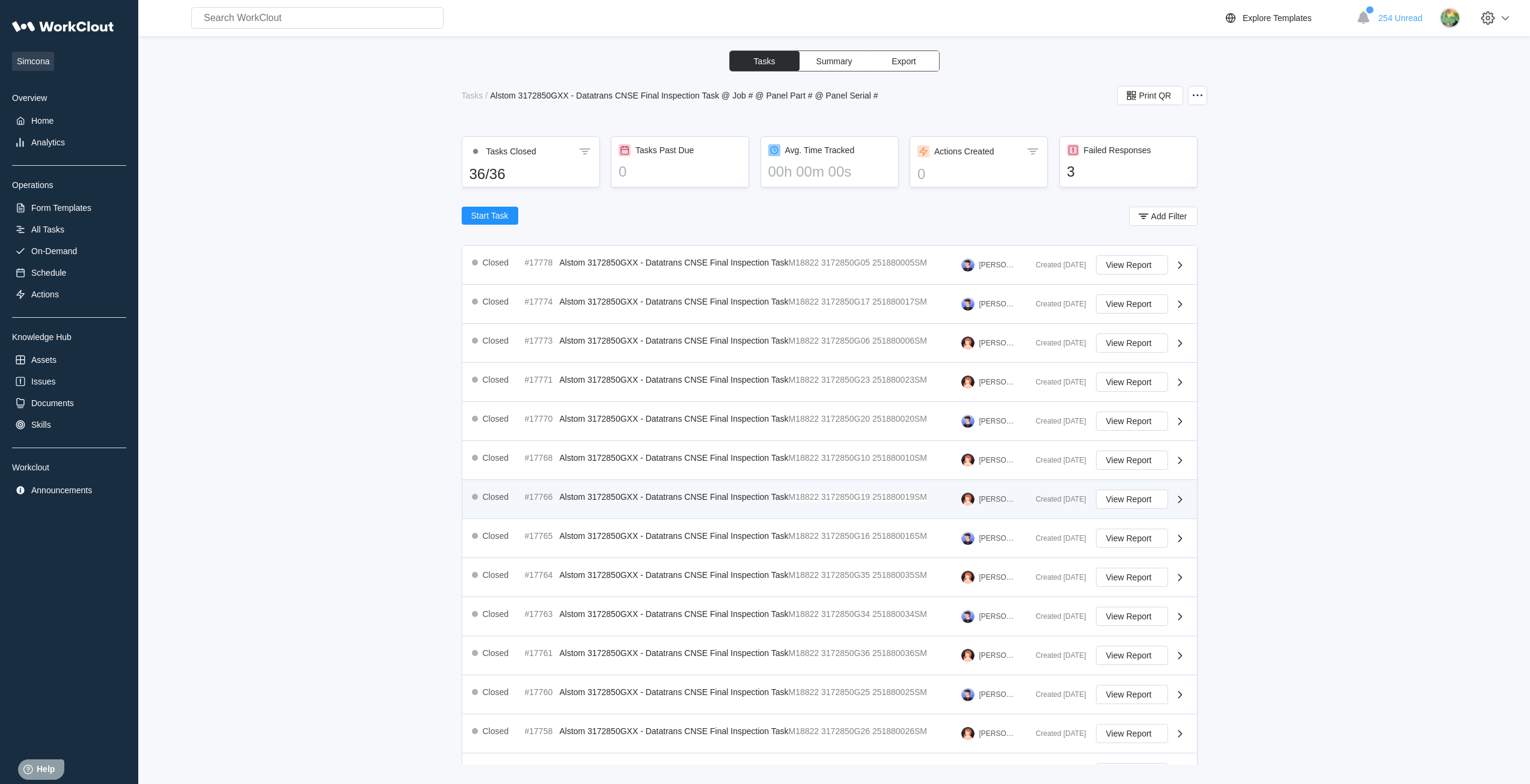
scroll to position [156, 0]
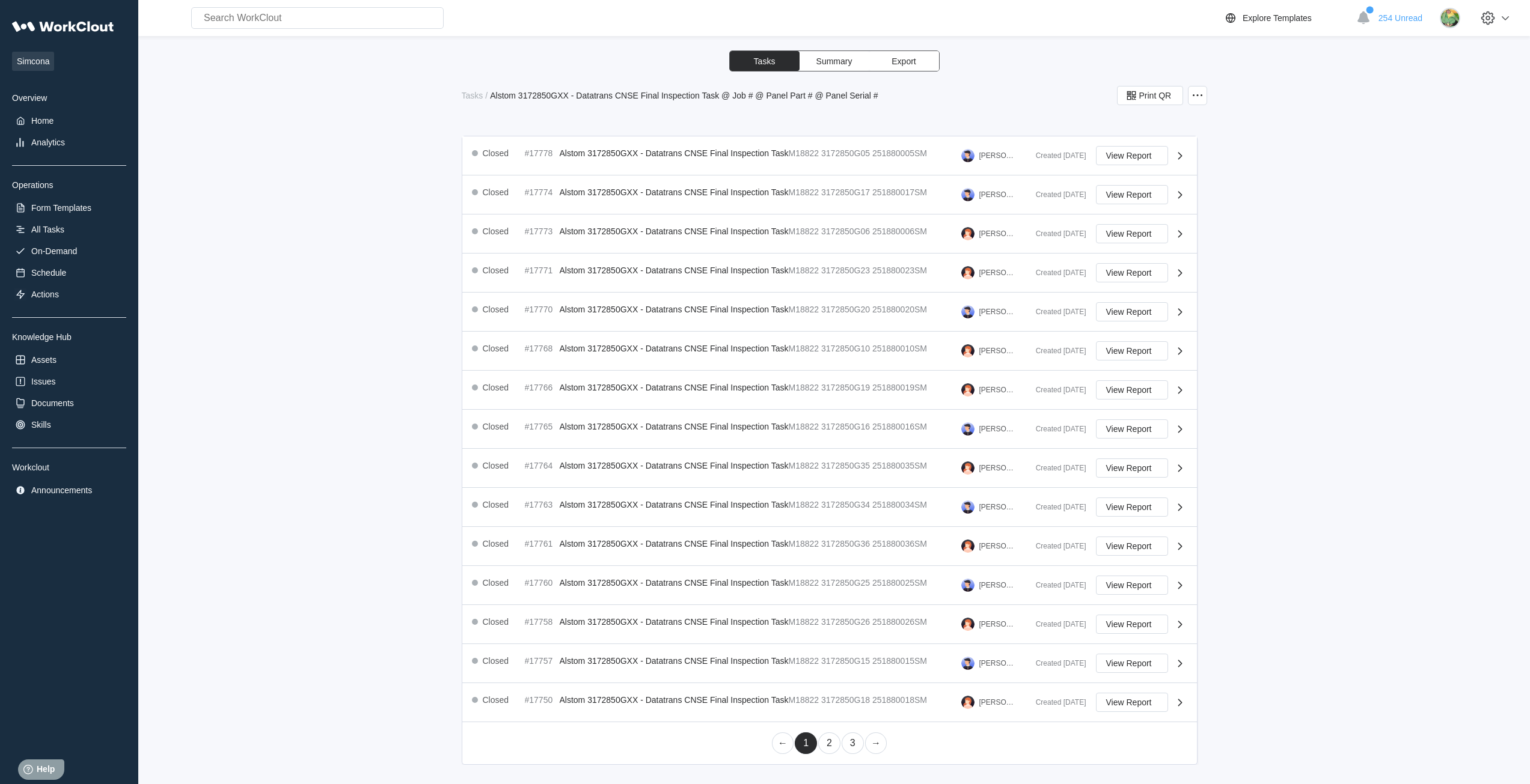
click at [759, 743] on link "2" at bounding box center [829, 743] width 22 height 22
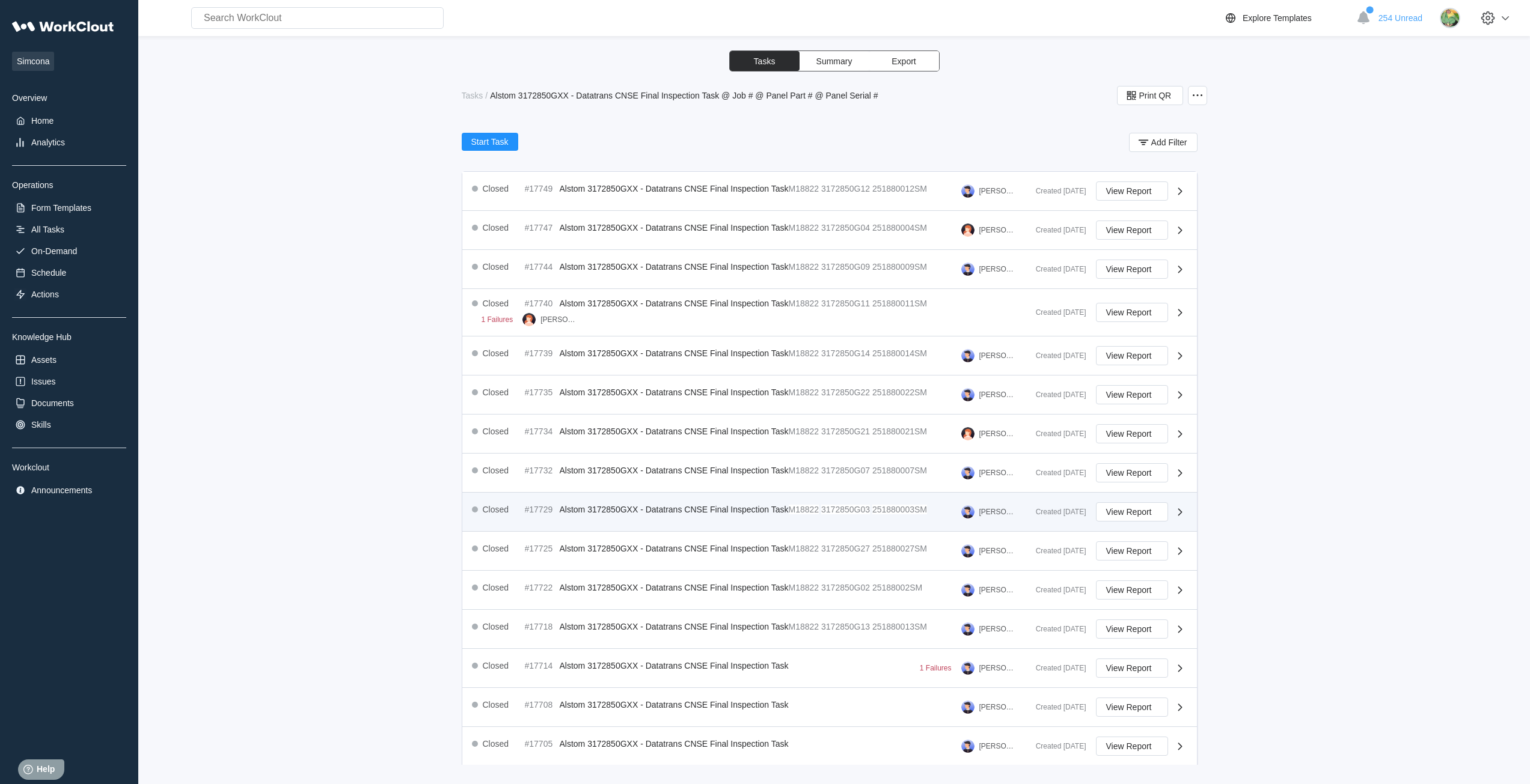
scroll to position [164, 0]
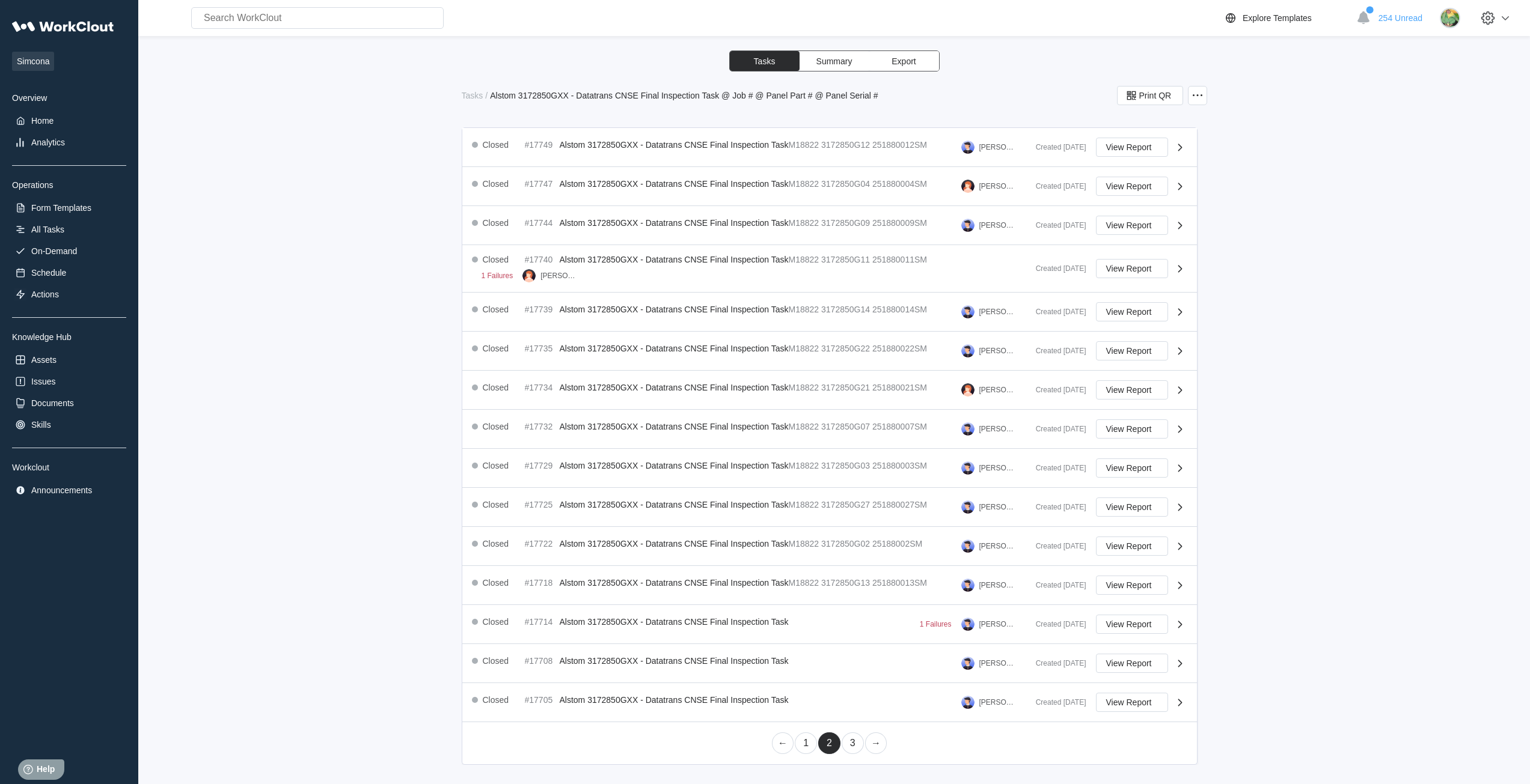
click at [759, 743] on link "1" at bounding box center [806, 743] width 22 height 22
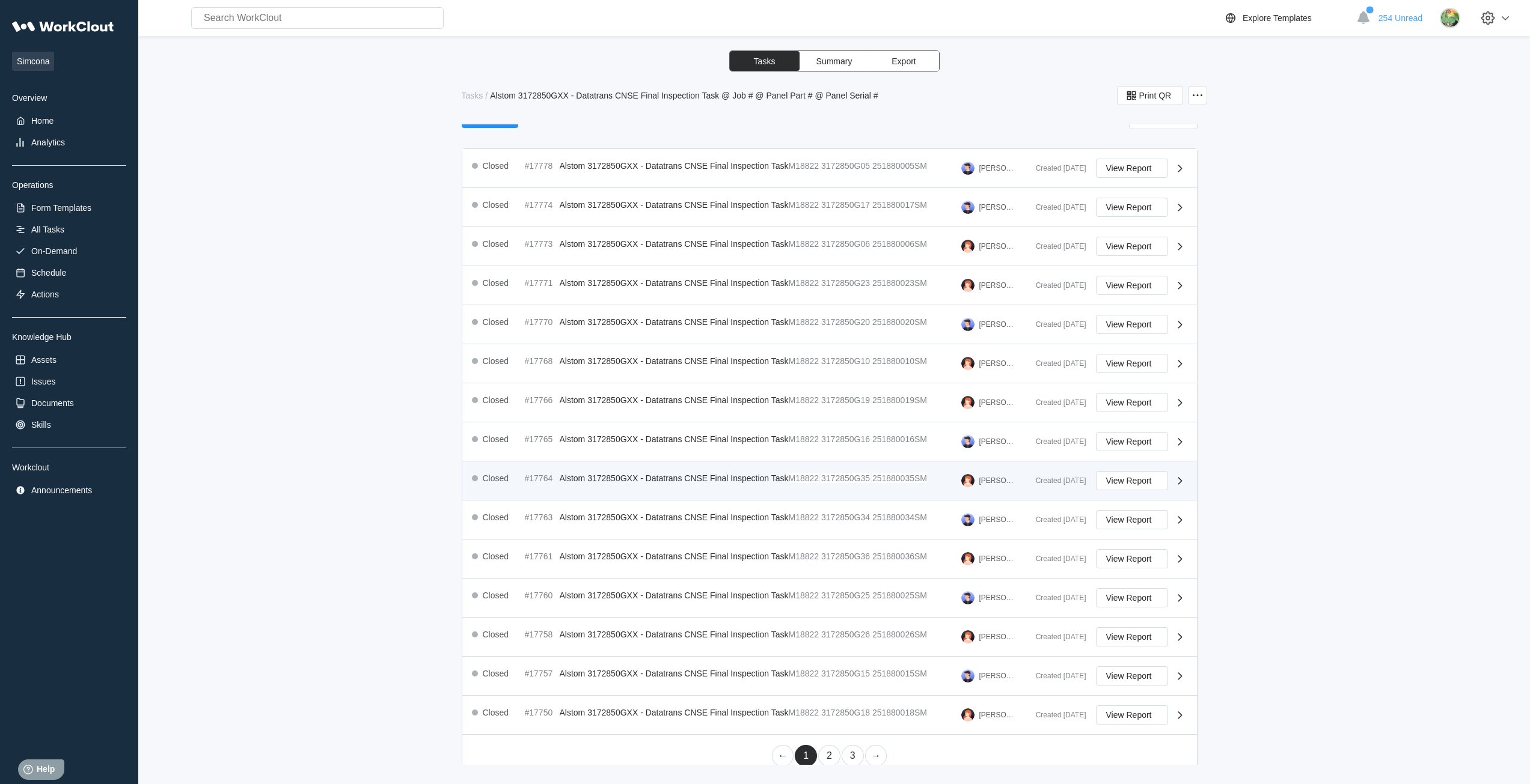
scroll to position [156, 0]
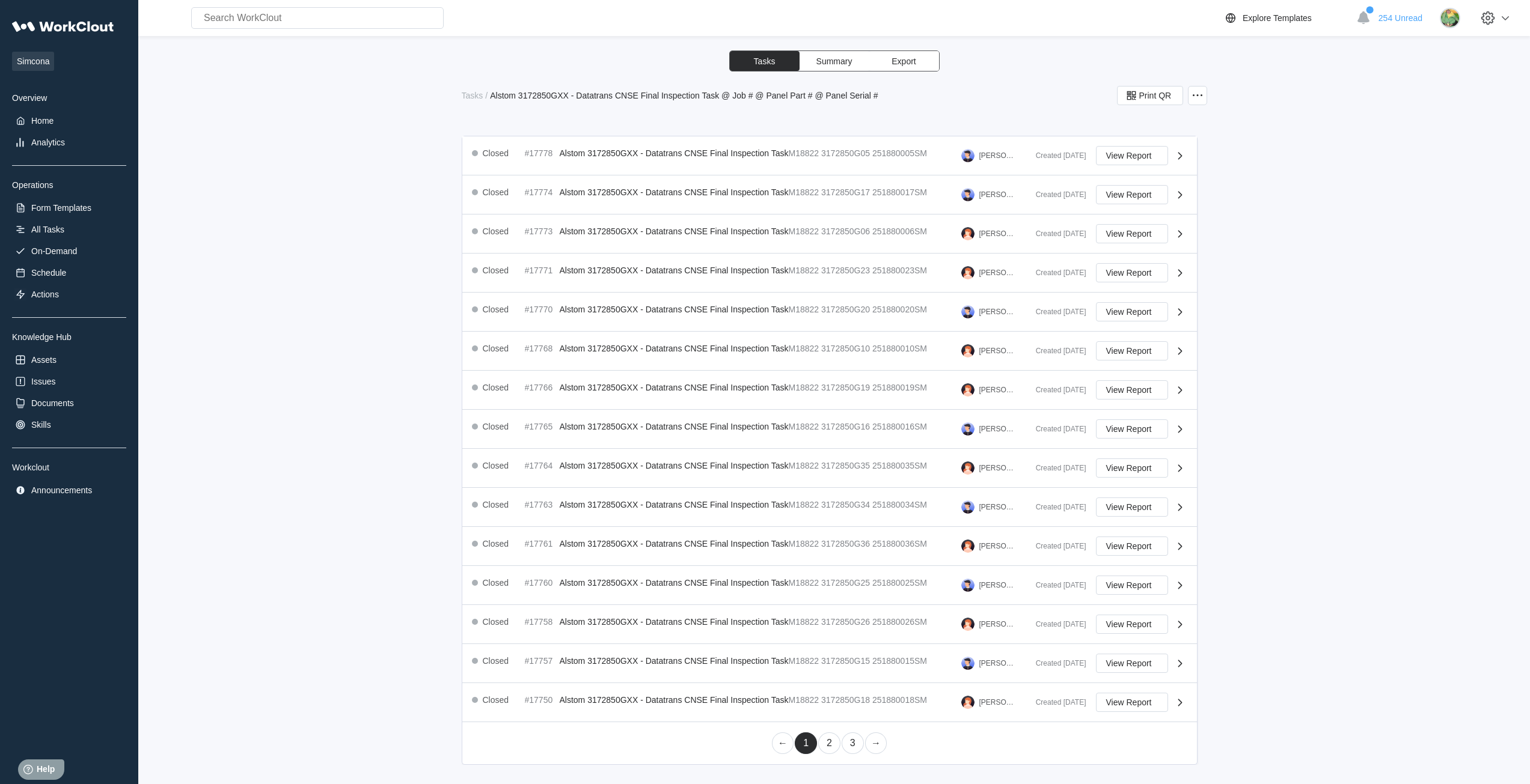
click at [759, 744] on link "2" at bounding box center [829, 743] width 22 height 22
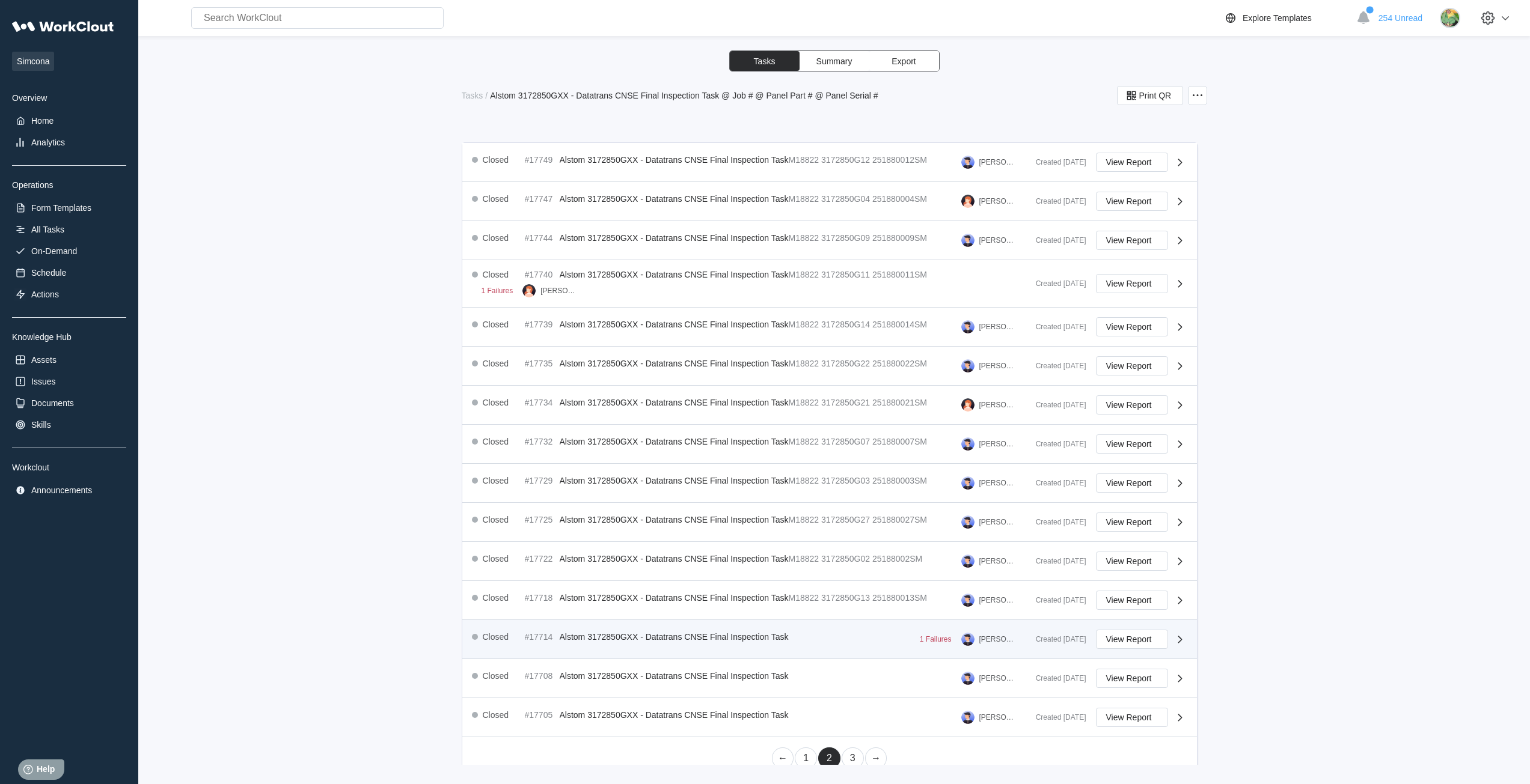
scroll to position [164, 0]
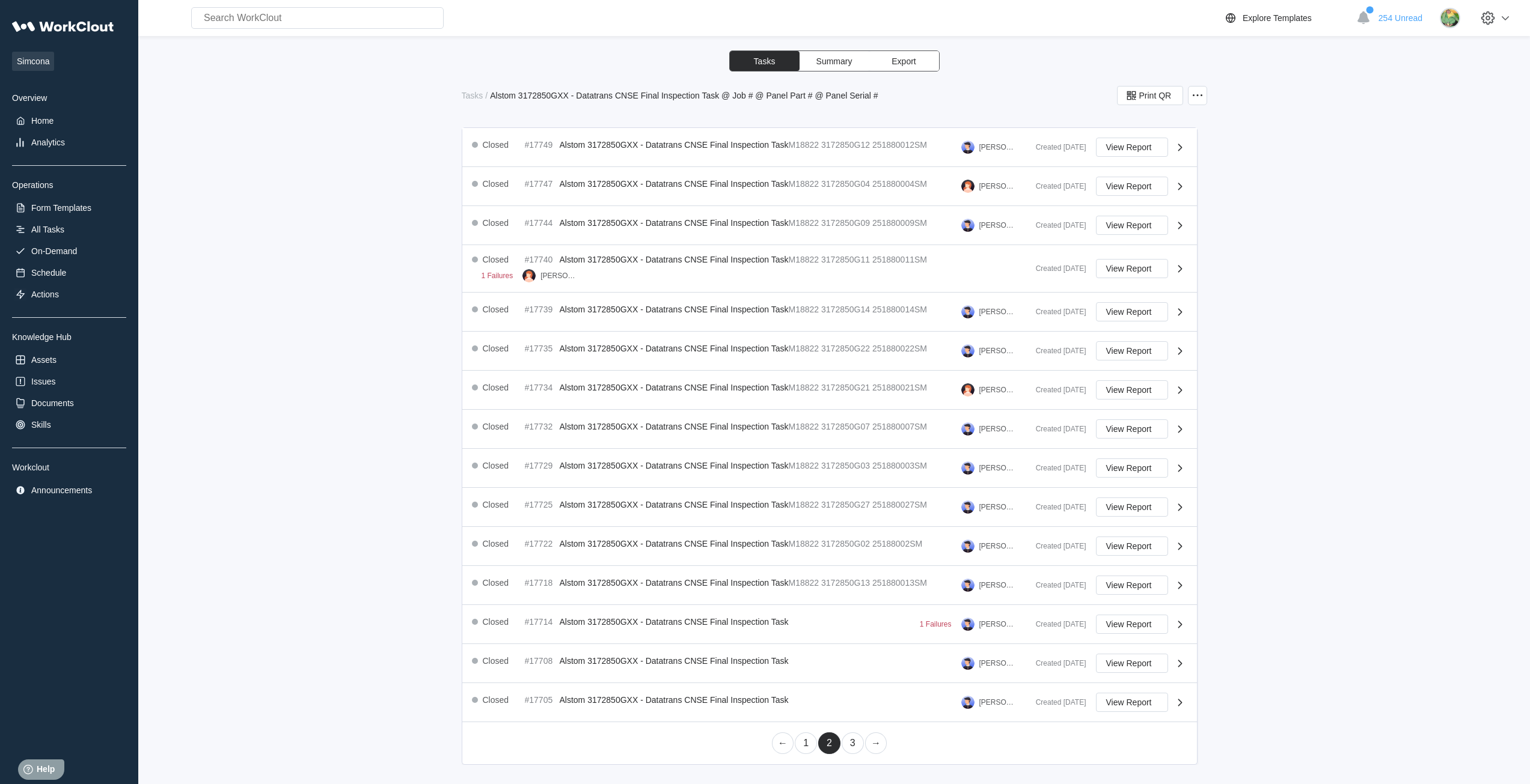
click at [759, 744] on link "1" at bounding box center [806, 743] width 22 height 22
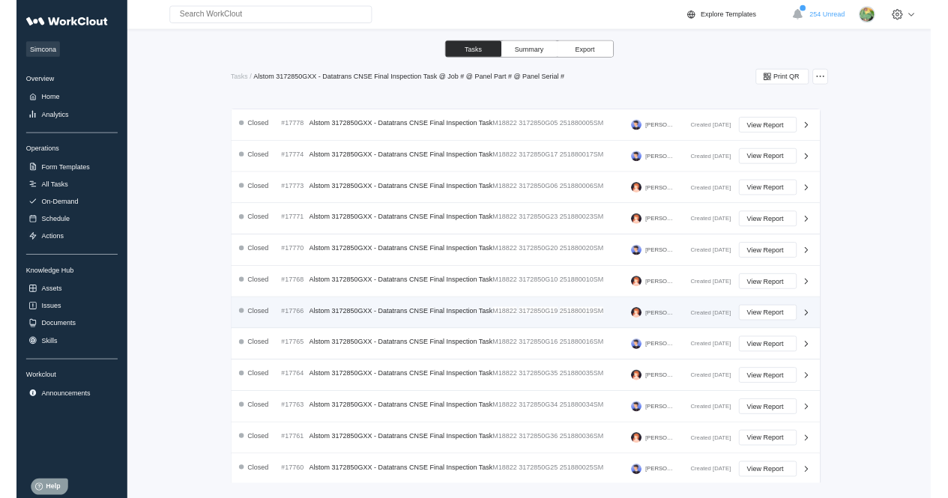
scroll to position [264, 0]
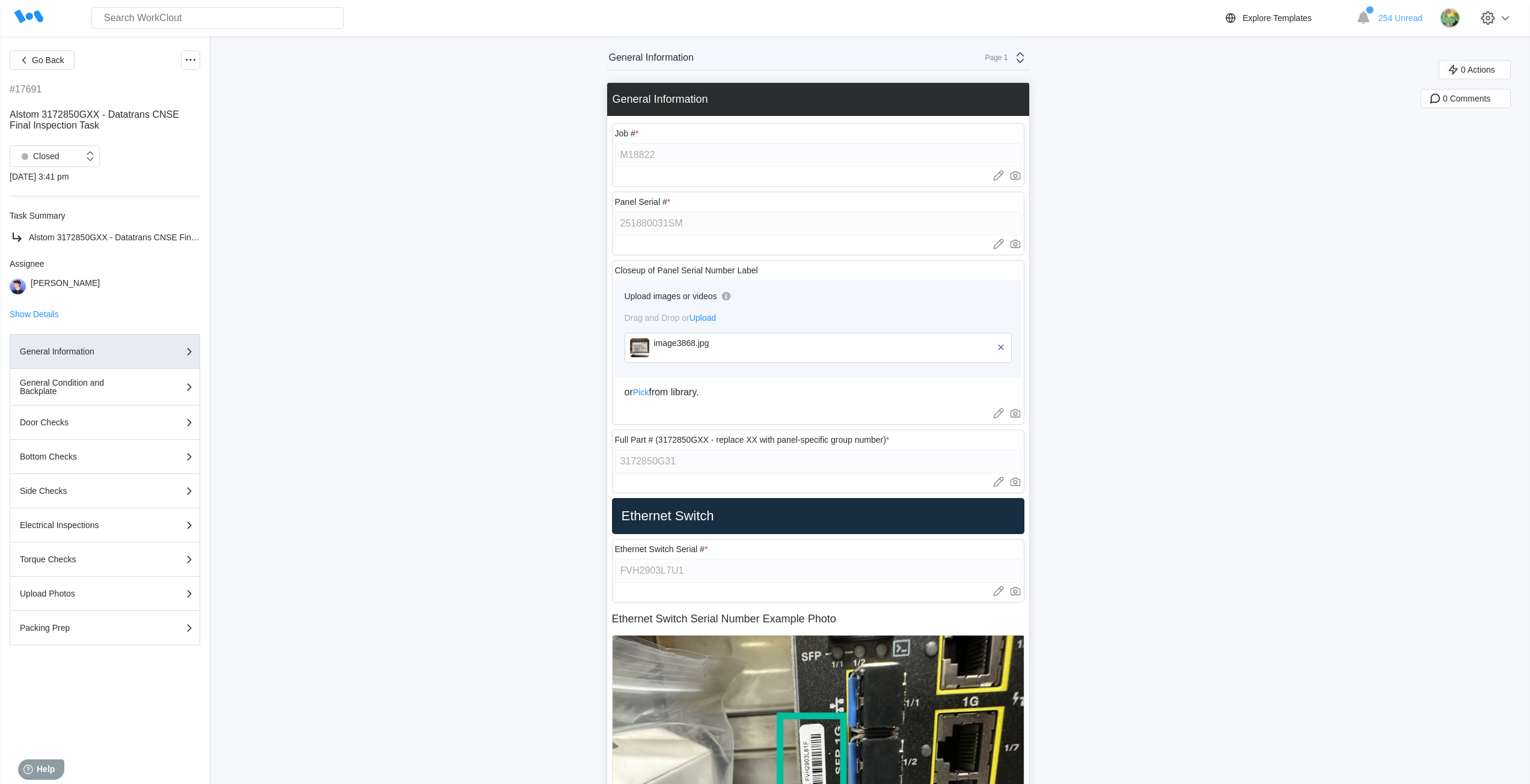
type textarea "x"
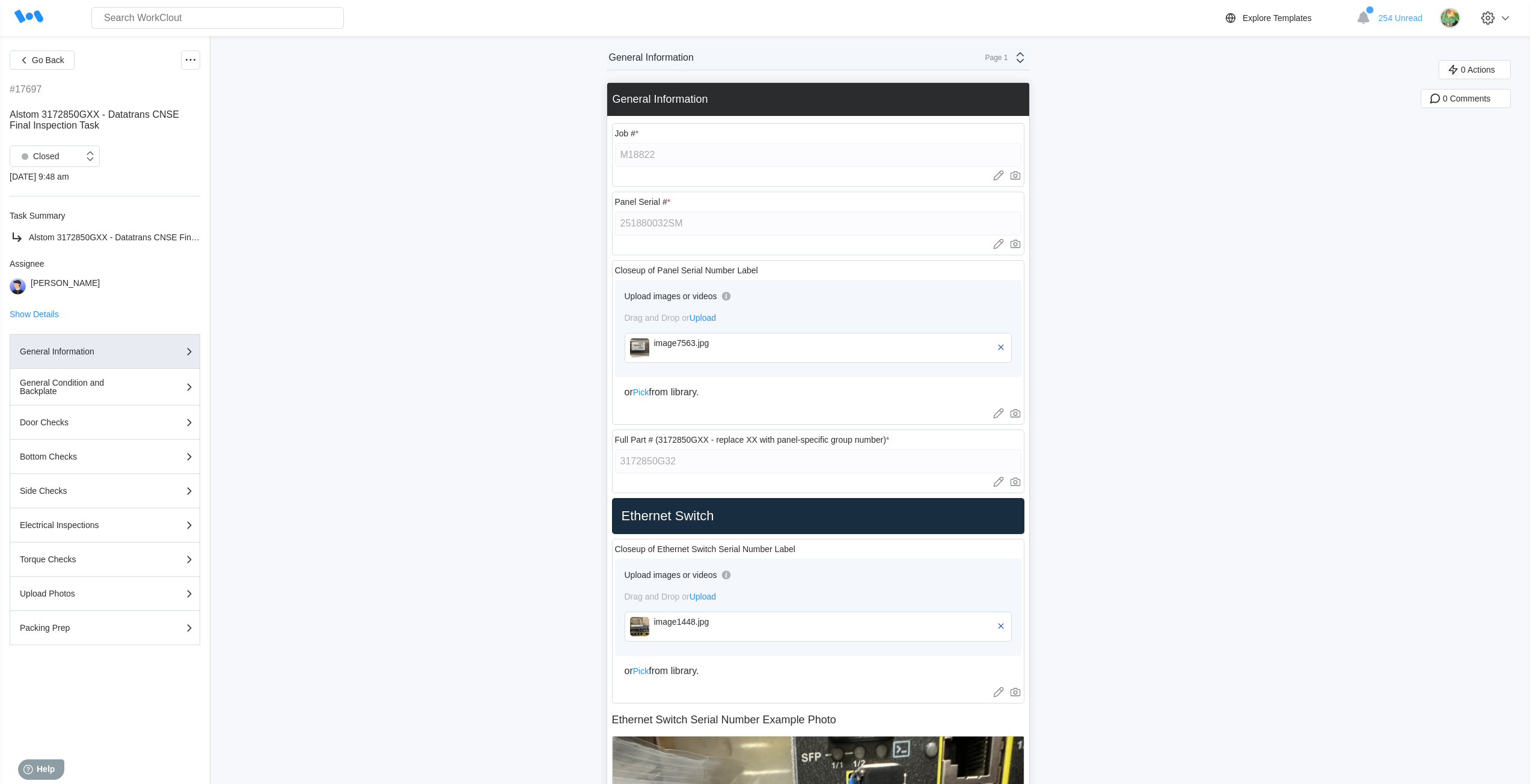
type textarea "x"
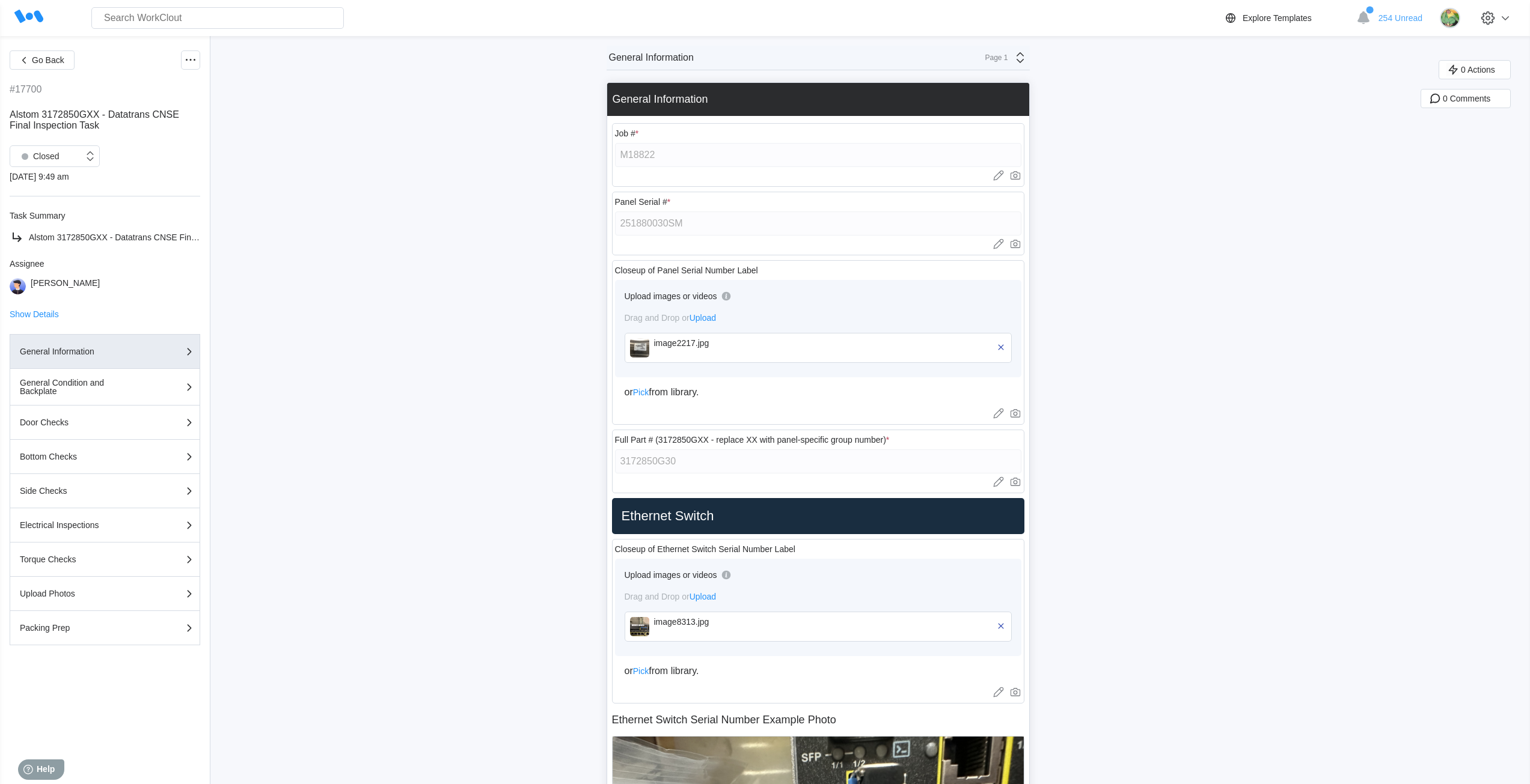
type textarea "x"
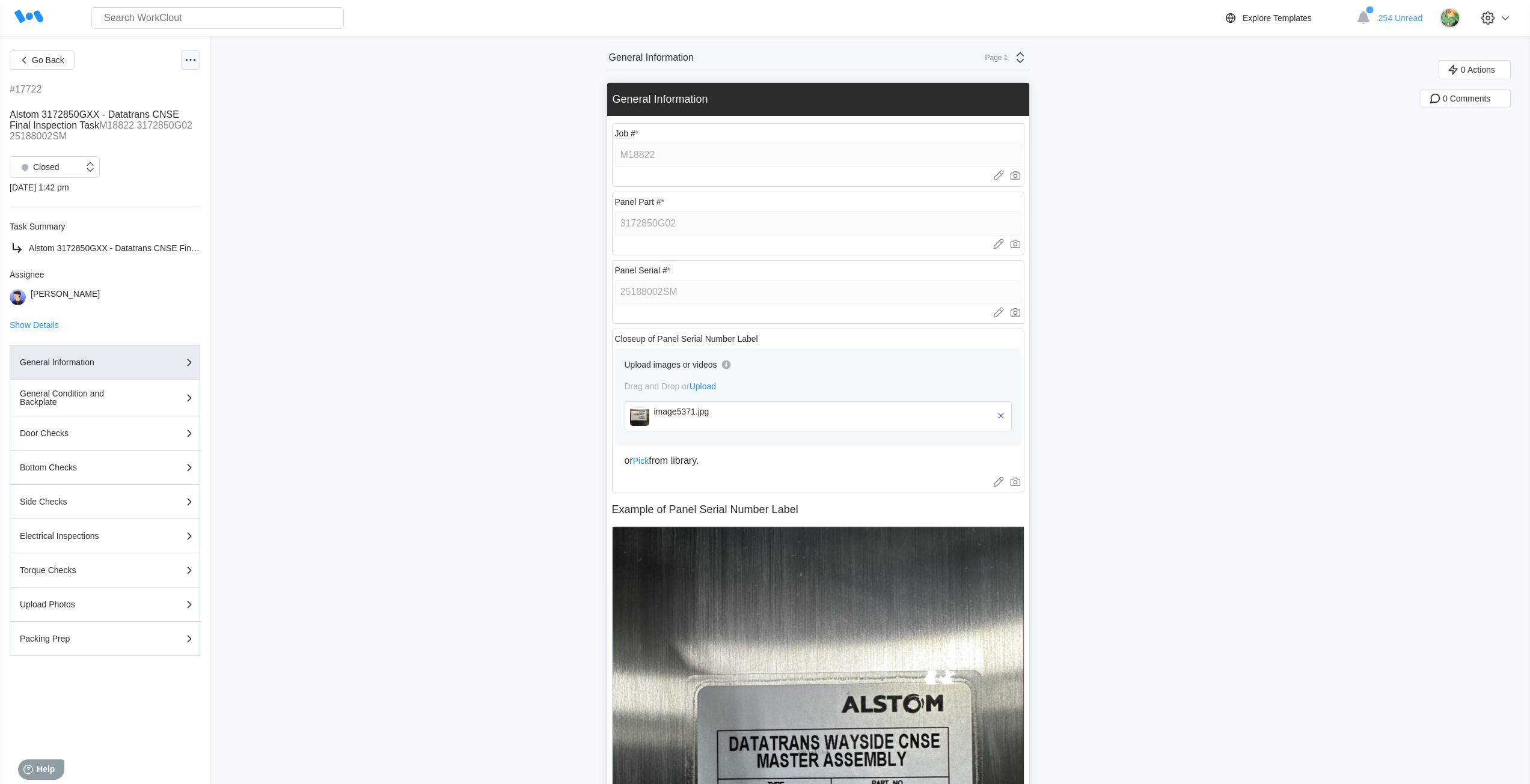
click at [185, 59] on icon at bounding box center [190, 60] width 14 height 14
click at [143, 142] on div "Export XLS" at bounding box center [140, 148] width 109 height 19
click at [185, 63] on icon at bounding box center [190, 60] width 14 height 14
click at [138, 148] on div "Export XLS" at bounding box center [125, 148] width 43 height 10
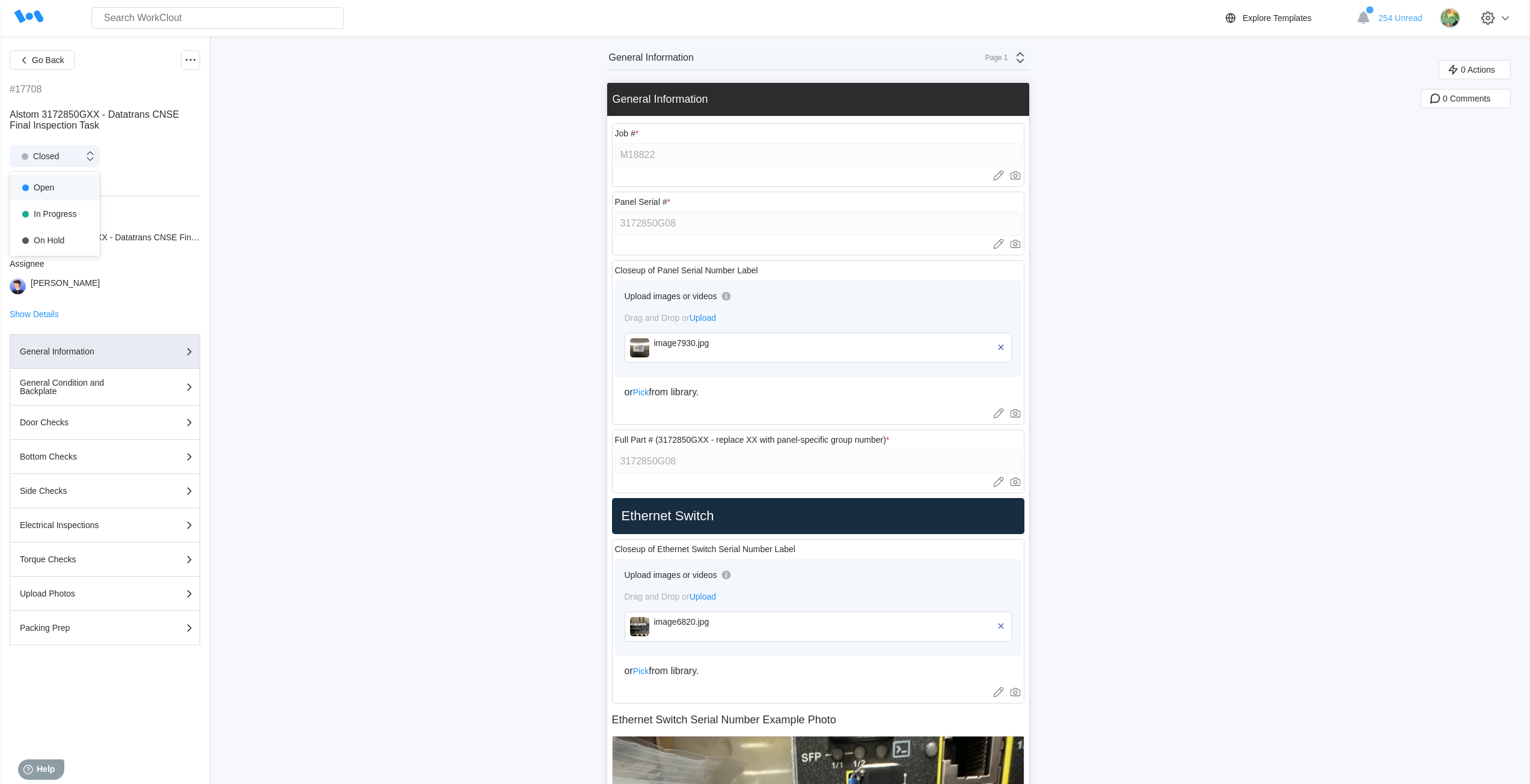
click at [71, 155] on div "Closed" at bounding box center [47, 156] width 73 height 12
click at [49, 211] on div "In Progress" at bounding box center [55, 213] width 75 height 17
click at [73, 152] on div "Closed" at bounding box center [47, 156] width 73 height 12
click at [59, 186] on div "Open" at bounding box center [55, 187] width 75 height 17
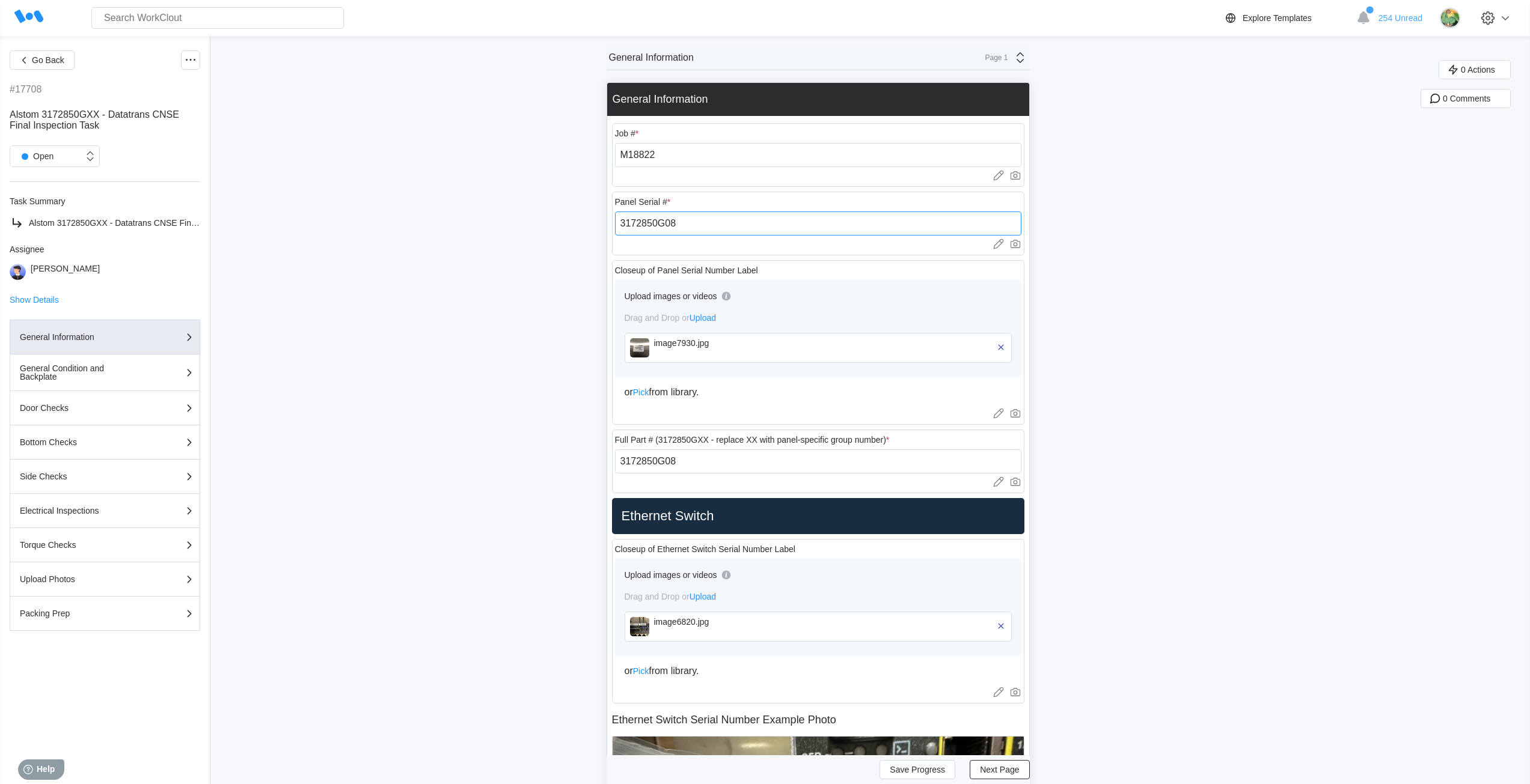
drag, startPoint x: 697, startPoint y: 226, endPoint x: 601, endPoint y: 227, distance: 96.0
paste input "251880008SM"
type input "251880008SM"
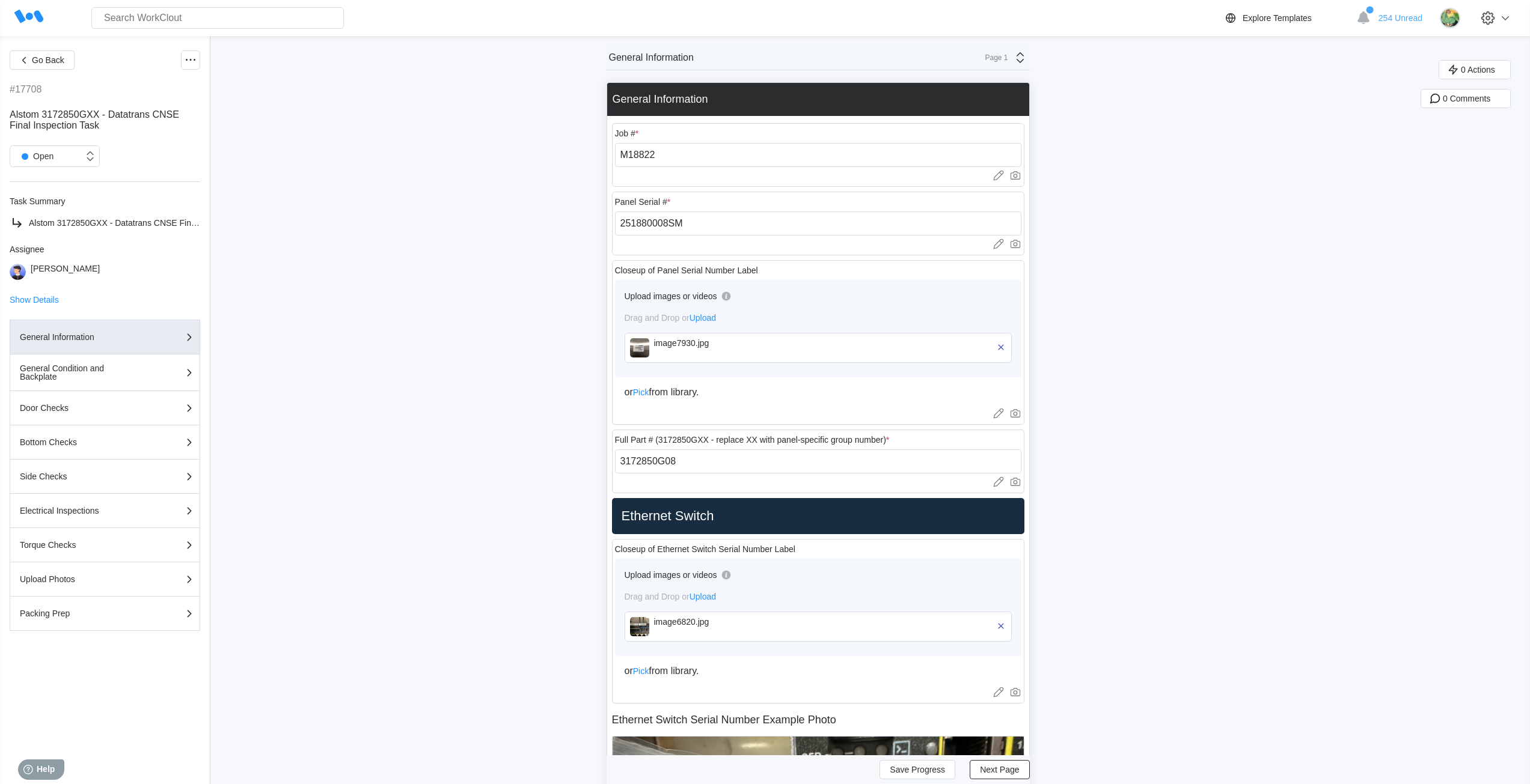
click at [1008, 55] on div "Page 1" at bounding box center [993, 58] width 30 height 8
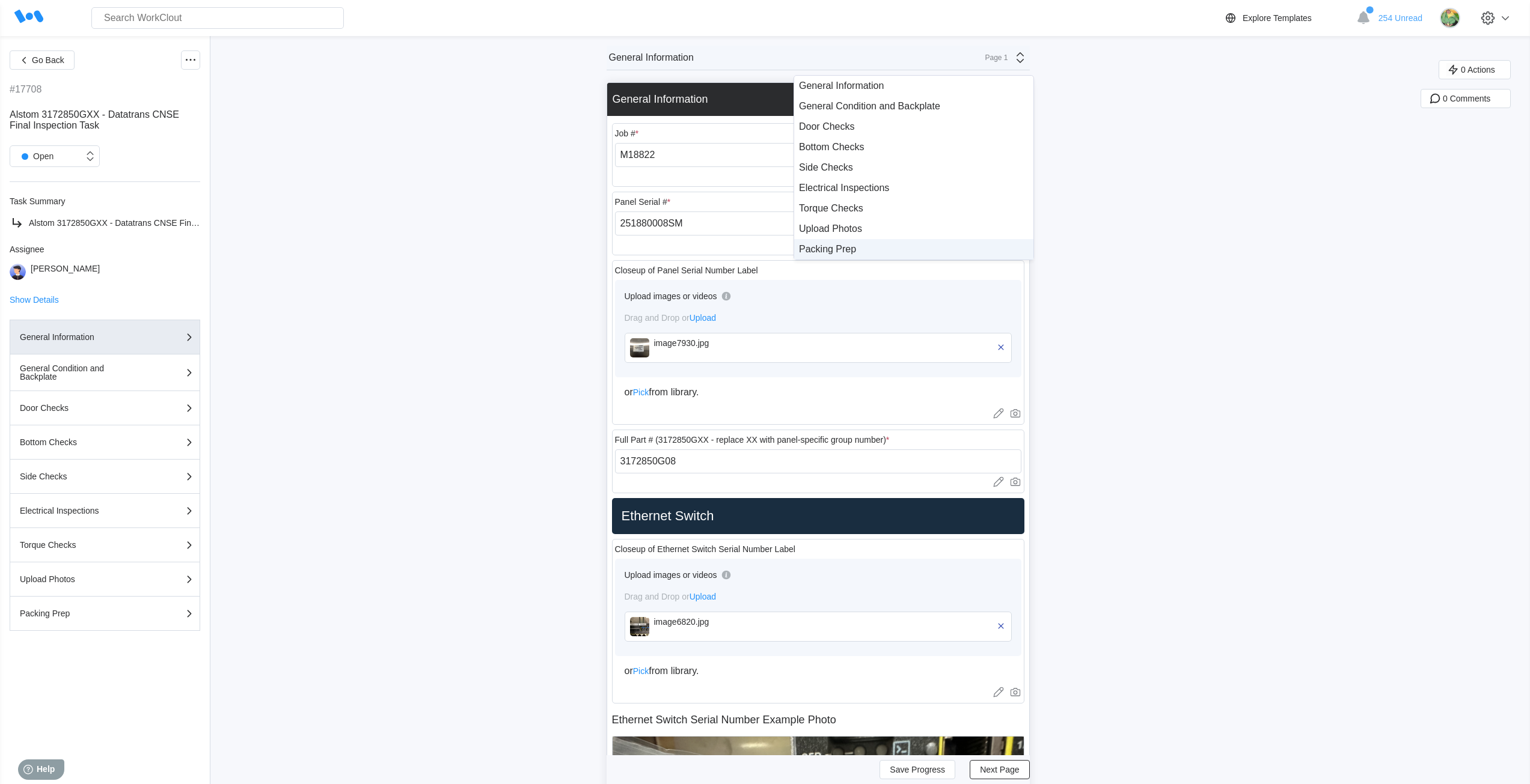
click div "Packing Prep"
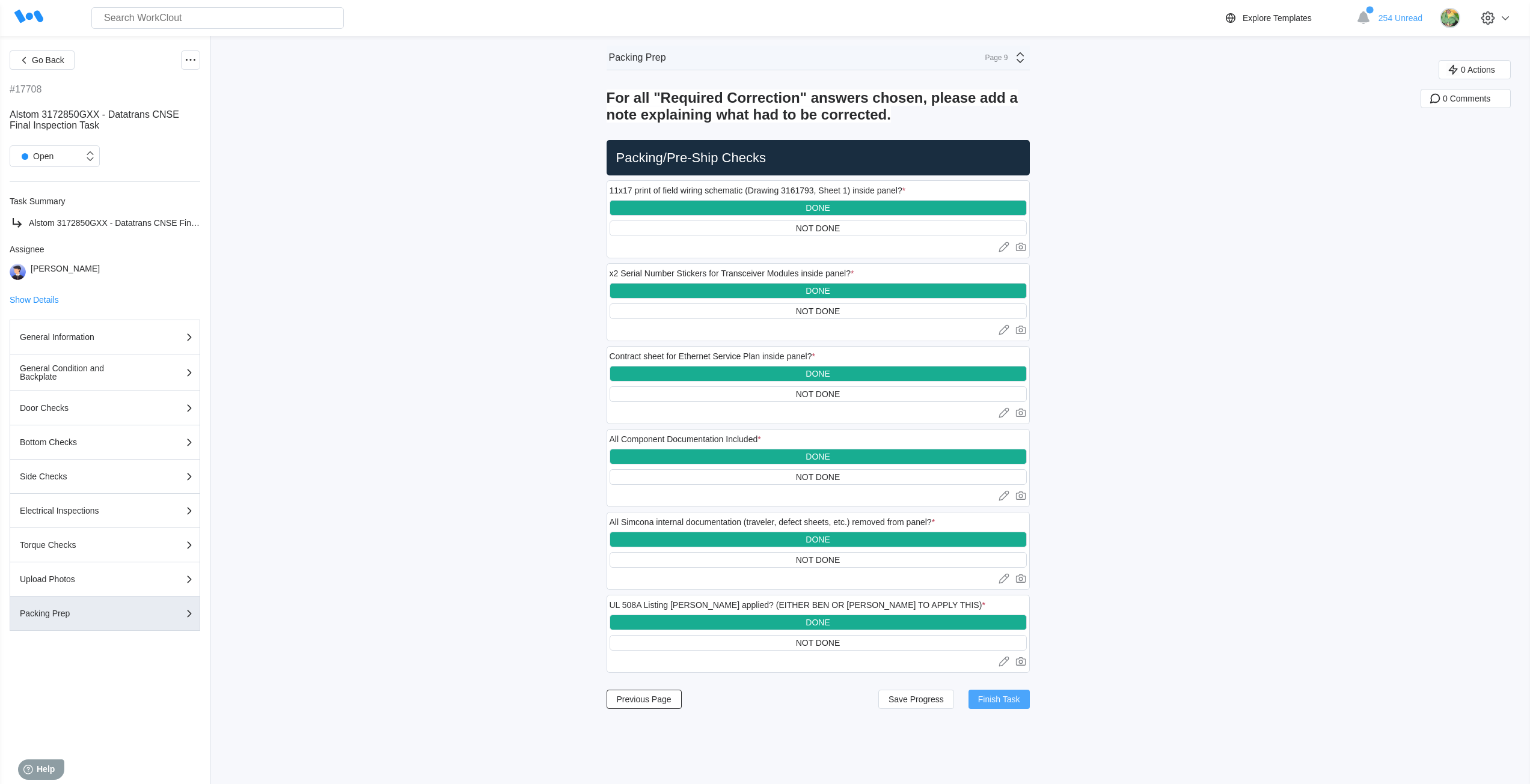
click span "Finish Task"
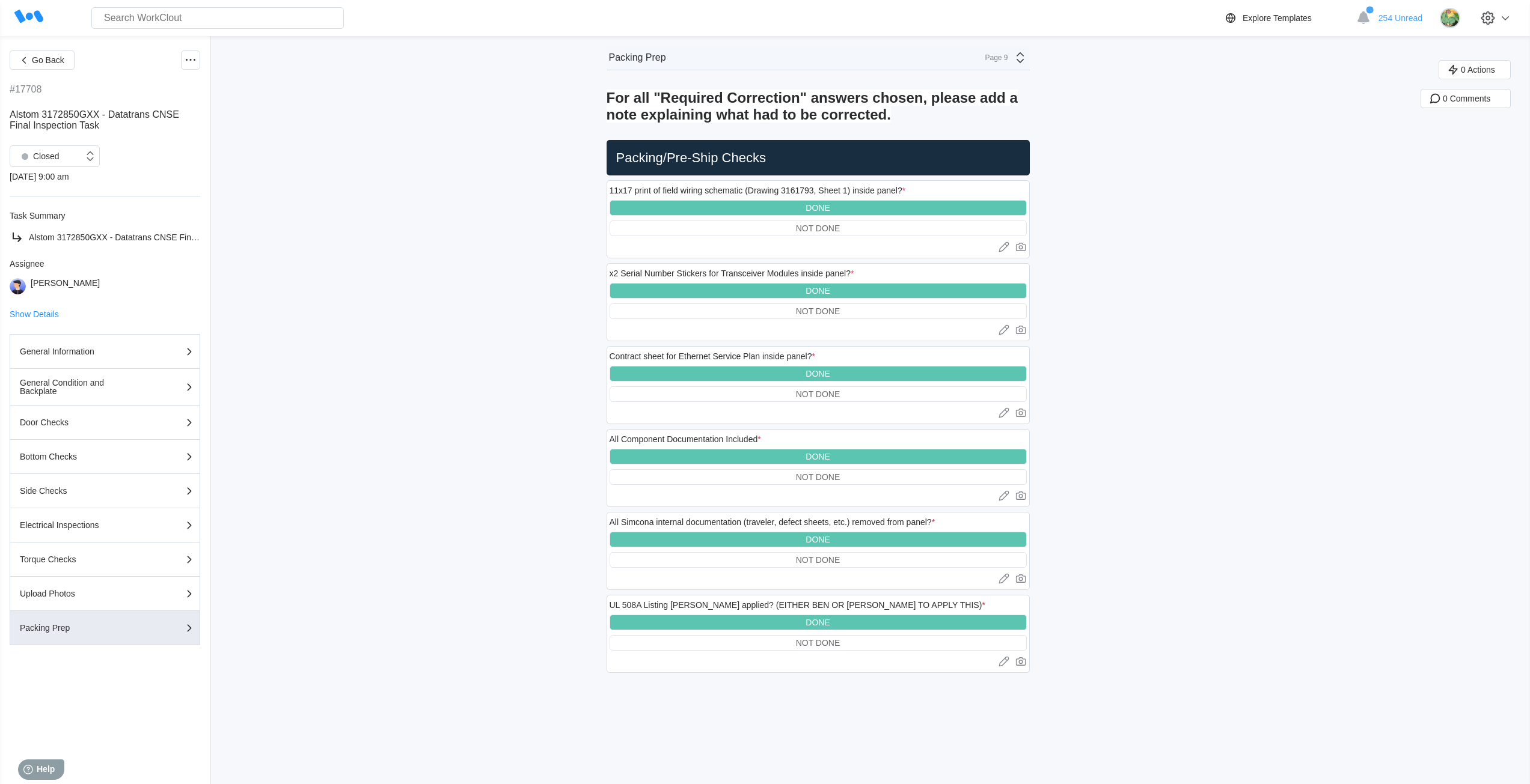
click icon
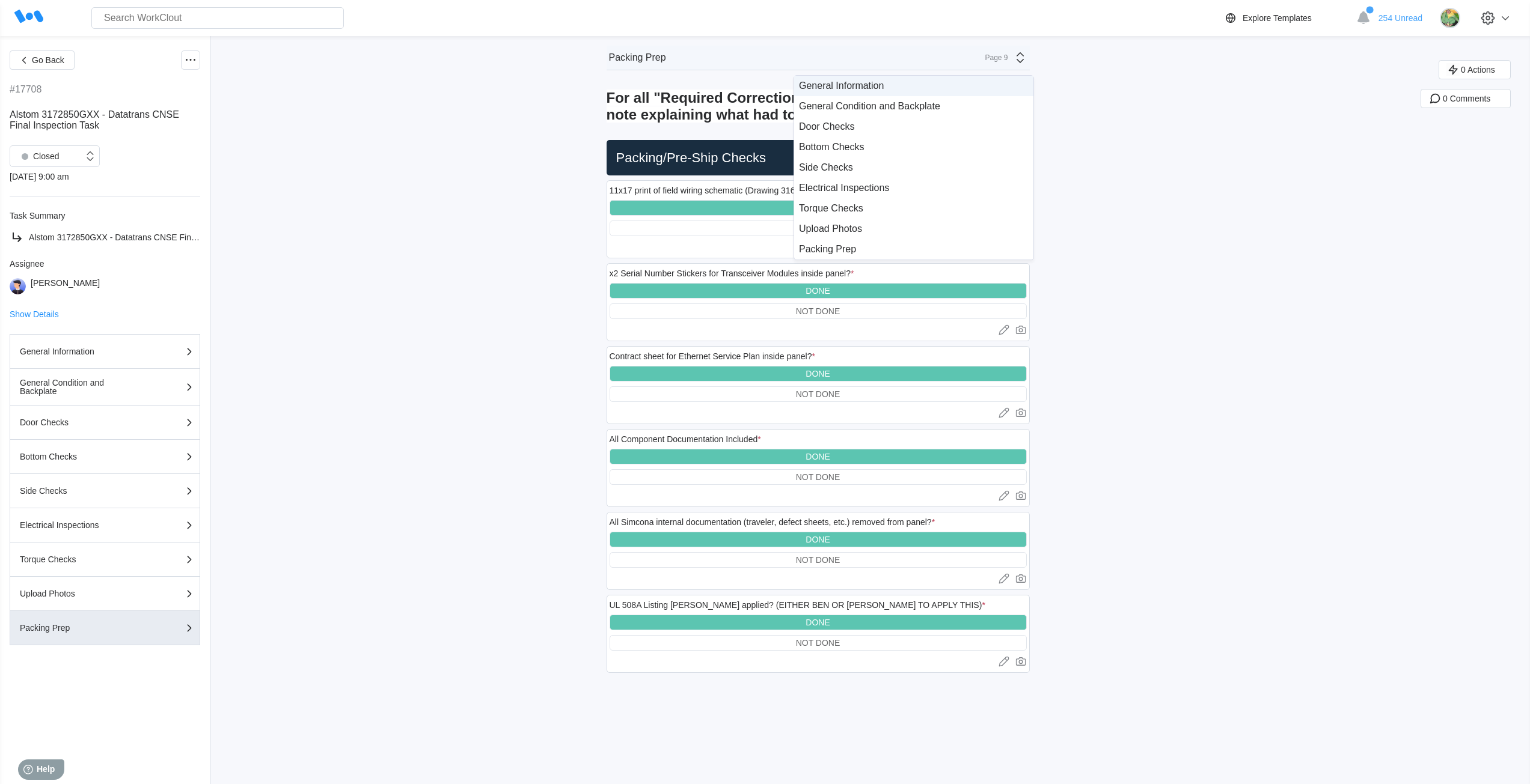
click div "General Information"
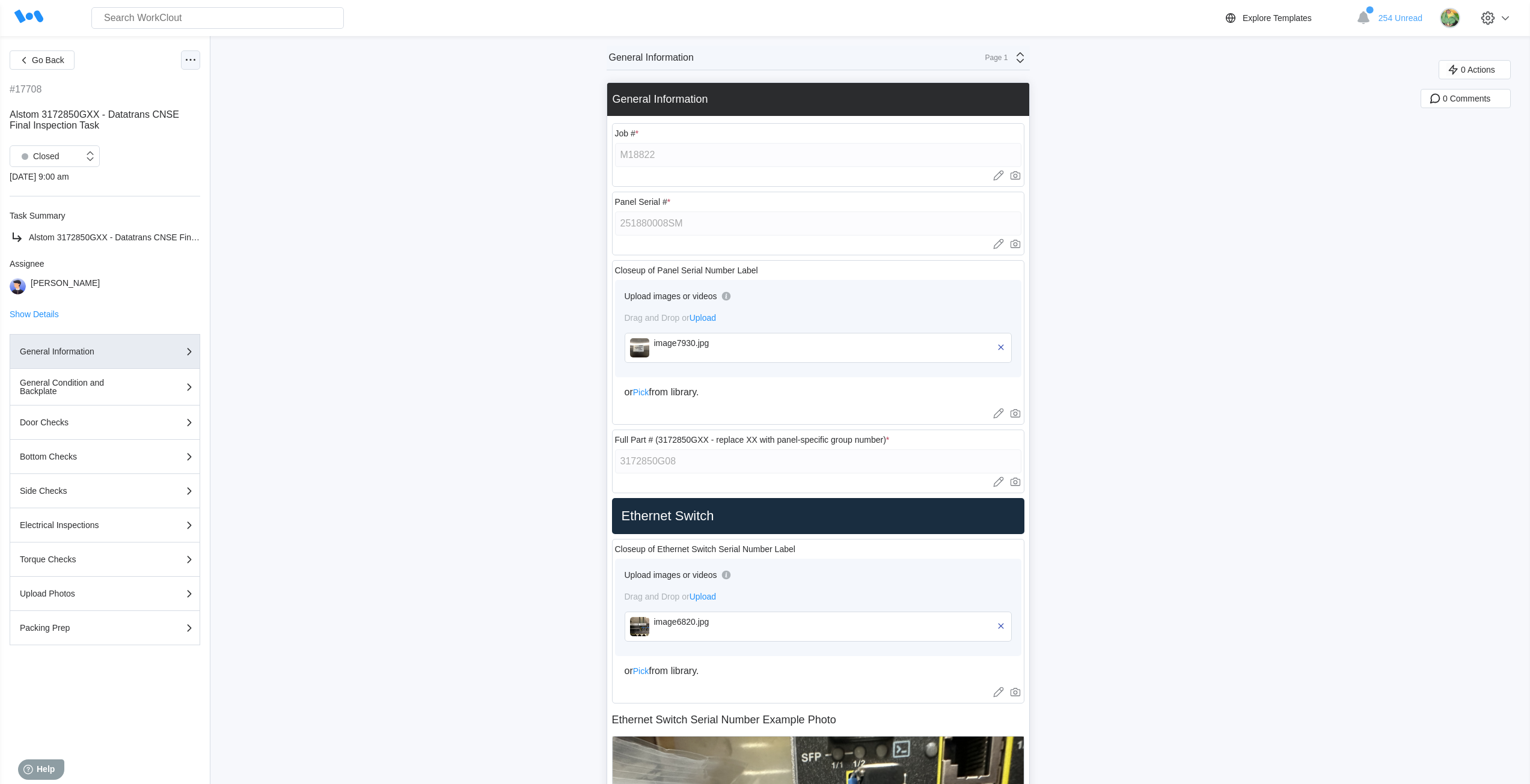
click div
click div "Export XLS"
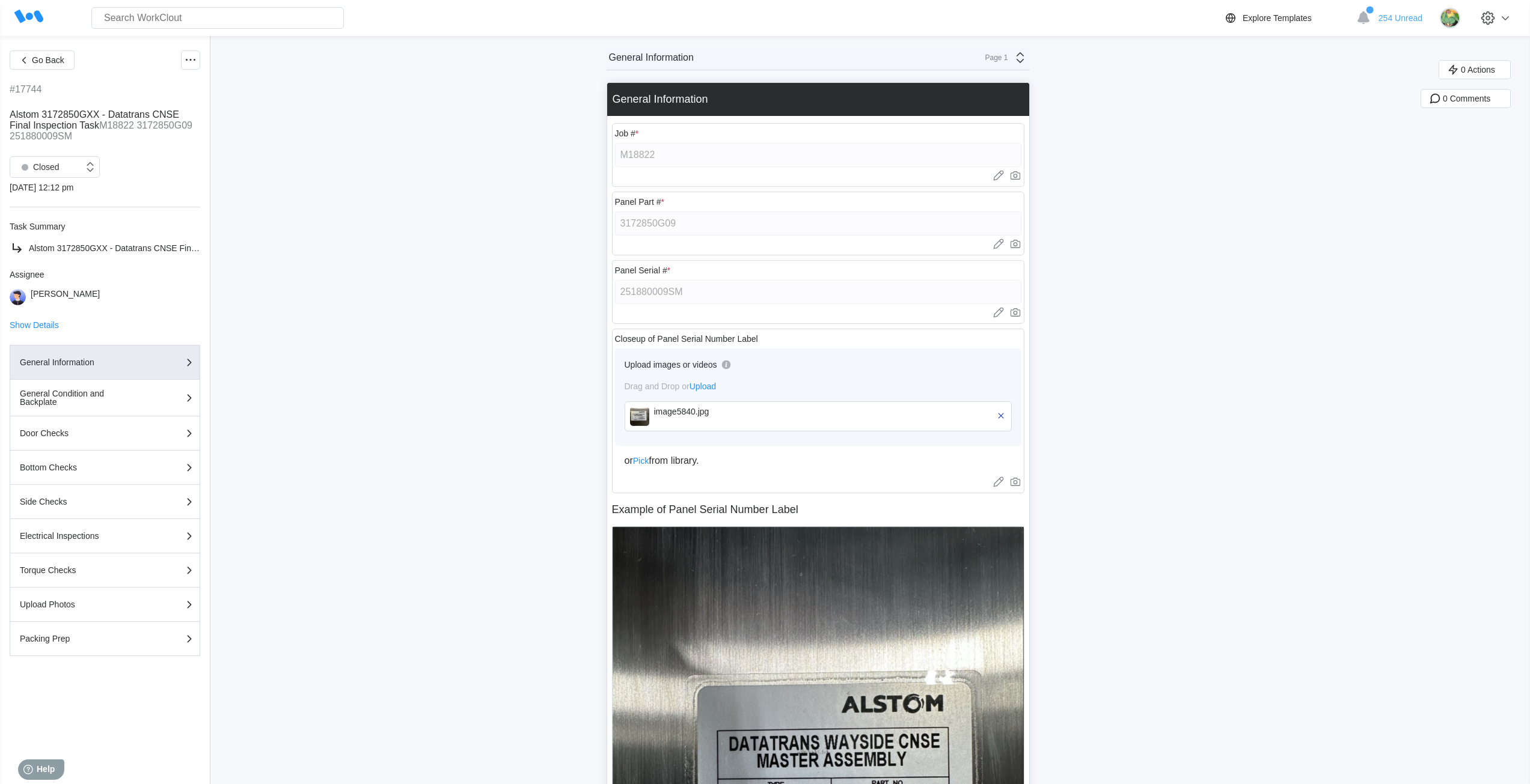
click at [196, 61] on icon at bounding box center [190, 60] width 14 height 14
click at [151, 143] on div "Export XLS" at bounding box center [140, 148] width 109 height 19
click at [195, 65] on icon at bounding box center [190, 60] width 14 height 14
click at [145, 143] on div "Export XLS" at bounding box center [125, 148] width 43 height 10
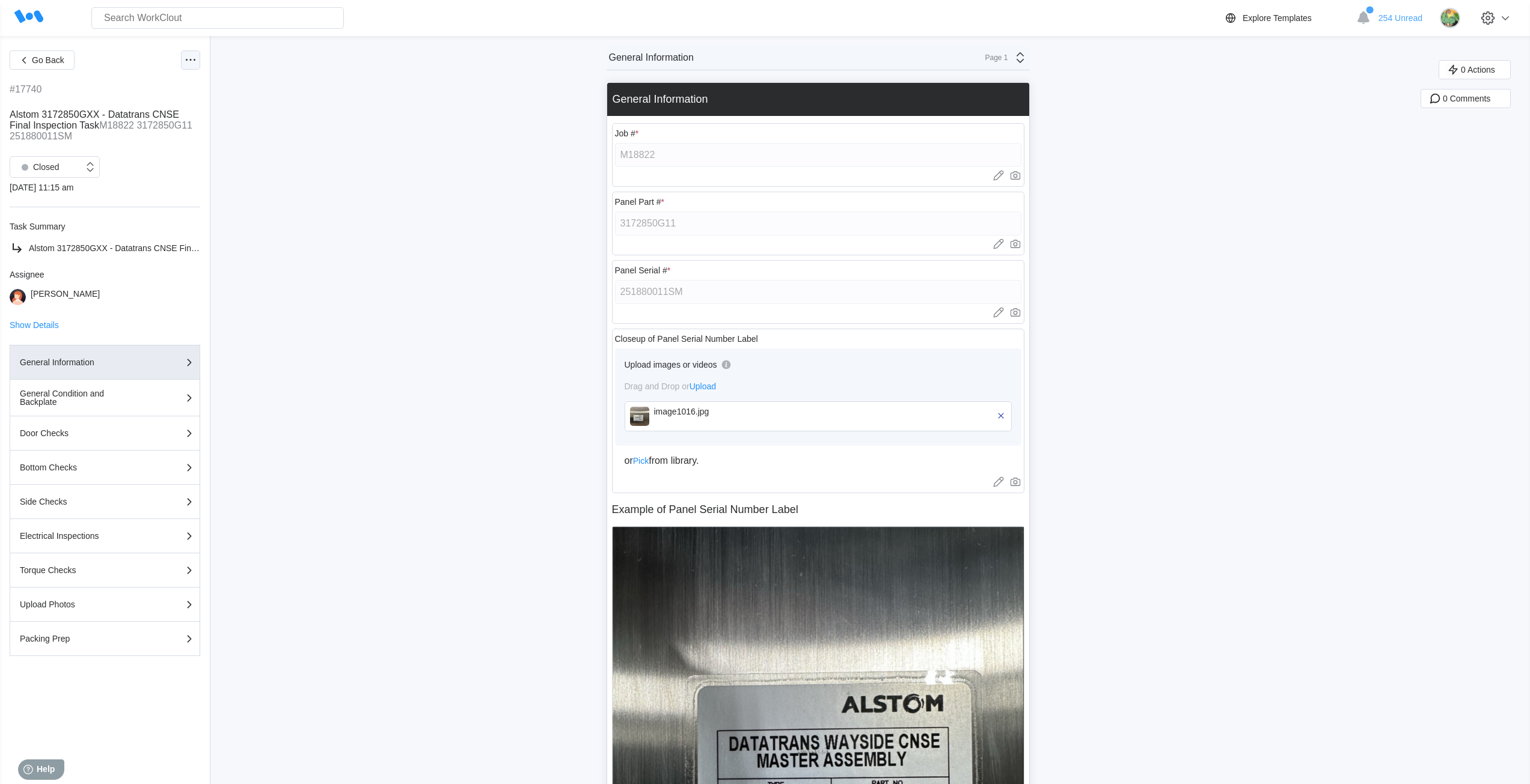
click at [184, 65] on icon at bounding box center [190, 60] width 14 height 14
click at [139, 145] on div "Export XLS" at bounding box center [125, 148] width 43 height 10
click at [187, 66] on icon at bounding box center [190, 60] width 14 height 14
click at [132, 150] on div "Export XLS" at bounding box center [125, 148] width 43 height 10
click at [191, 66] on icon at bounding box center [190, 60] width 14 height 14
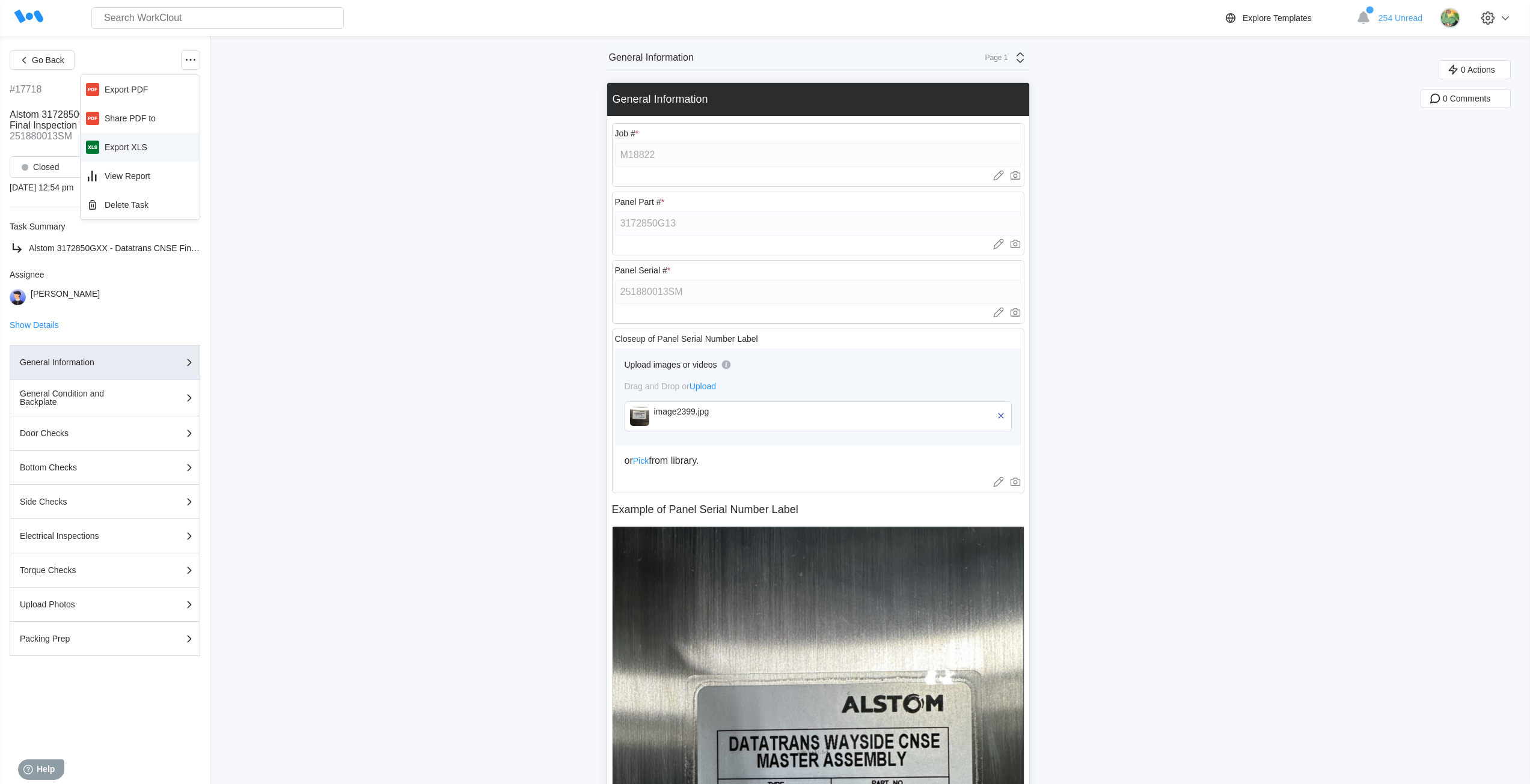
click at [144, 145] on div "Export XLS" at bounding box center [125, 148] width 43 height 10
click at [193, 61] on icon at bounding box center [190, 60] width 14 height 14
click at [148, 144] on div "Export XLS" at bounding box center [140, 148] width 109 height 19
click at [191, 65] on icon at bounding box center [190, 60] width 14 height 14
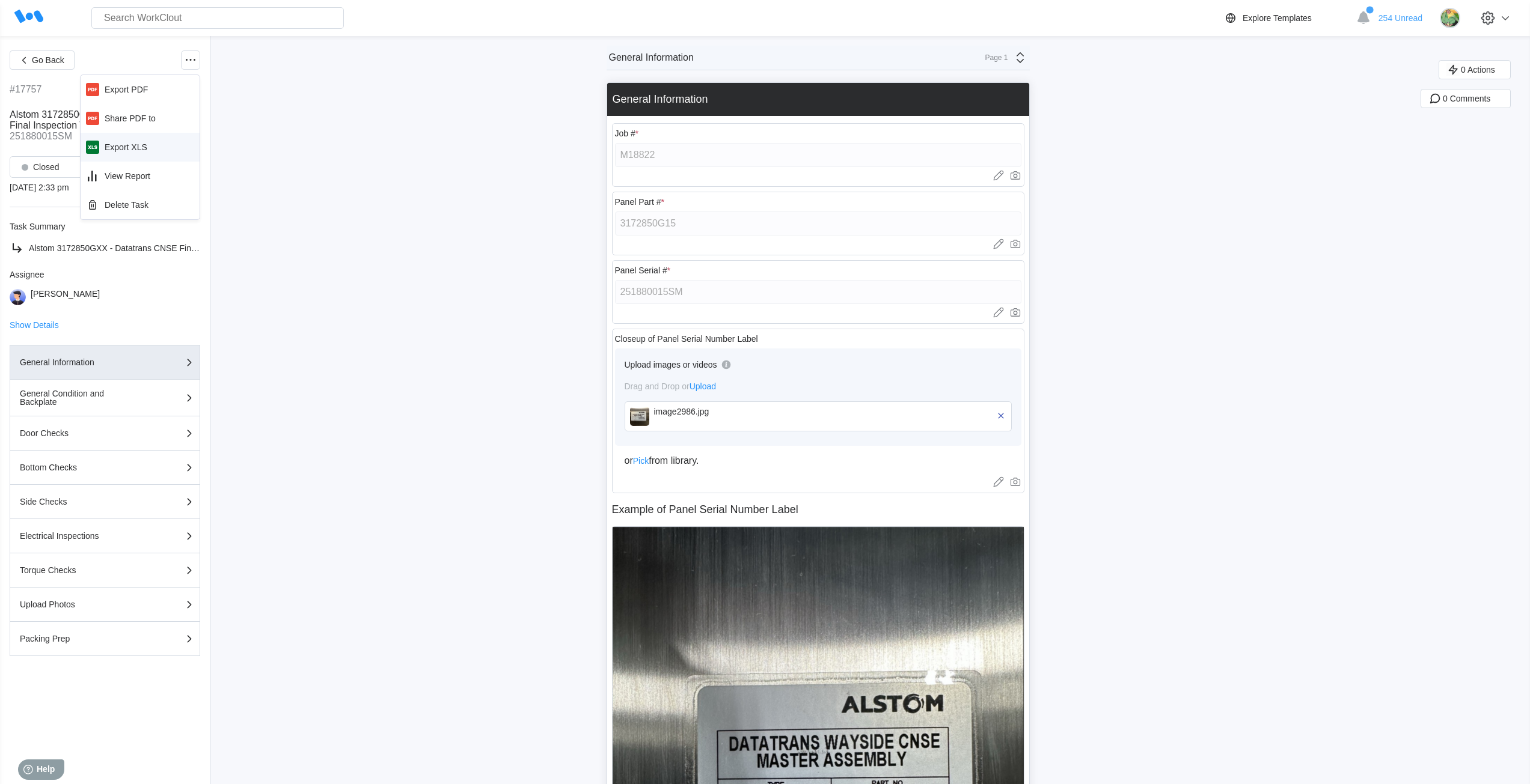
click at [133, 145] on div "Export XLS" at bounding box center [125, 148] width 43 height 10
